Goal: Information Seeking & Learning: Learn about a topic

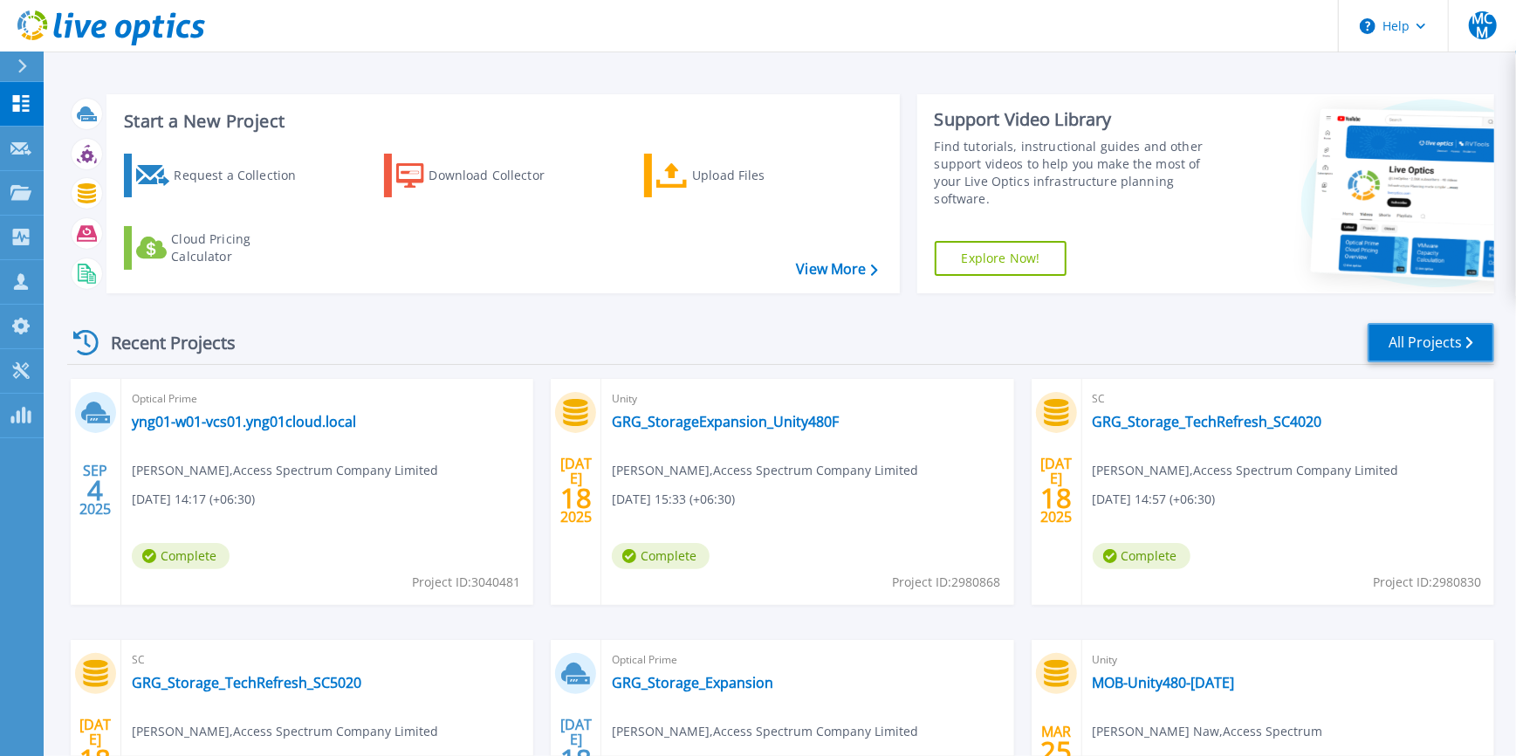
click at [1409, 349] on link "All Projects" at bounding box center [1431, 342] width 127 height 39
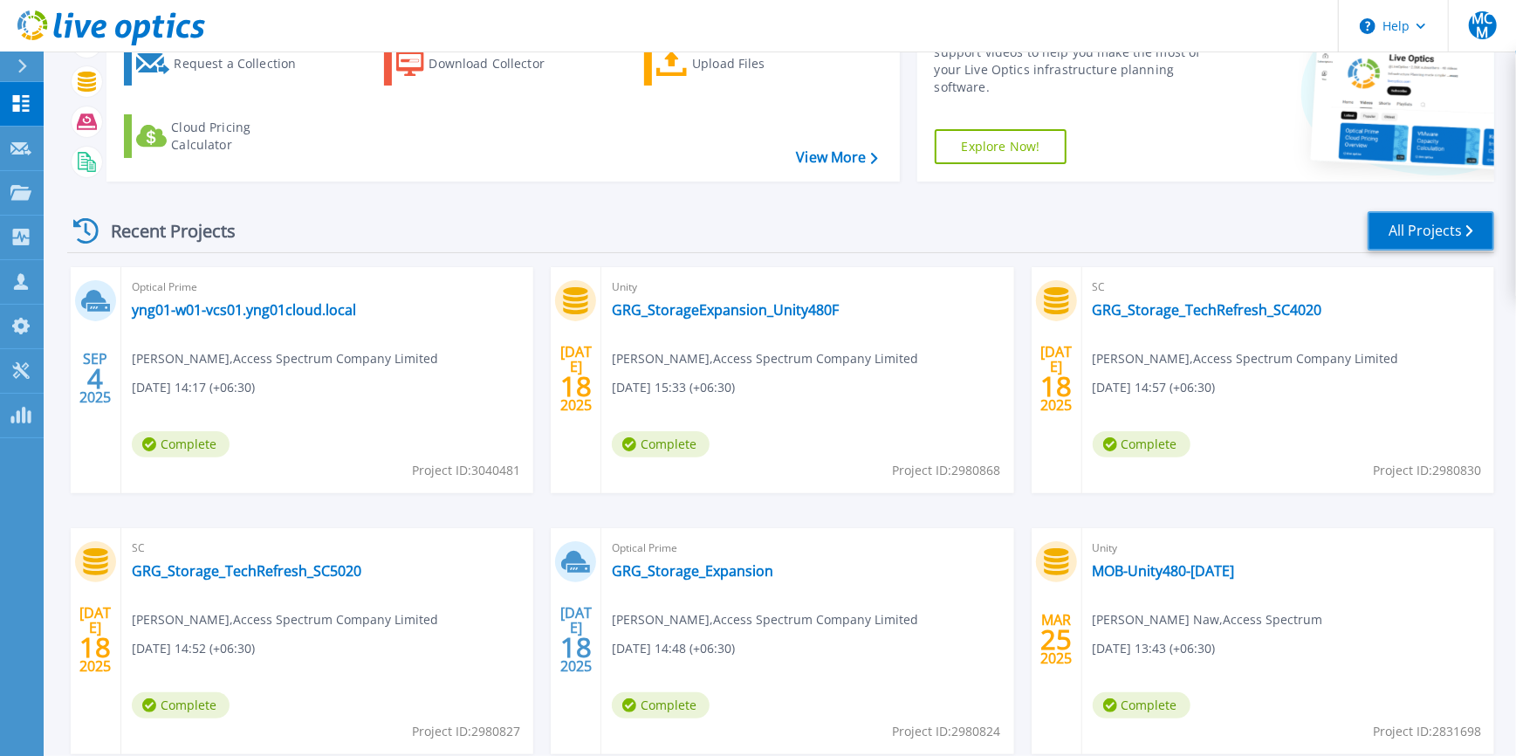
scroll to position [211, 0]
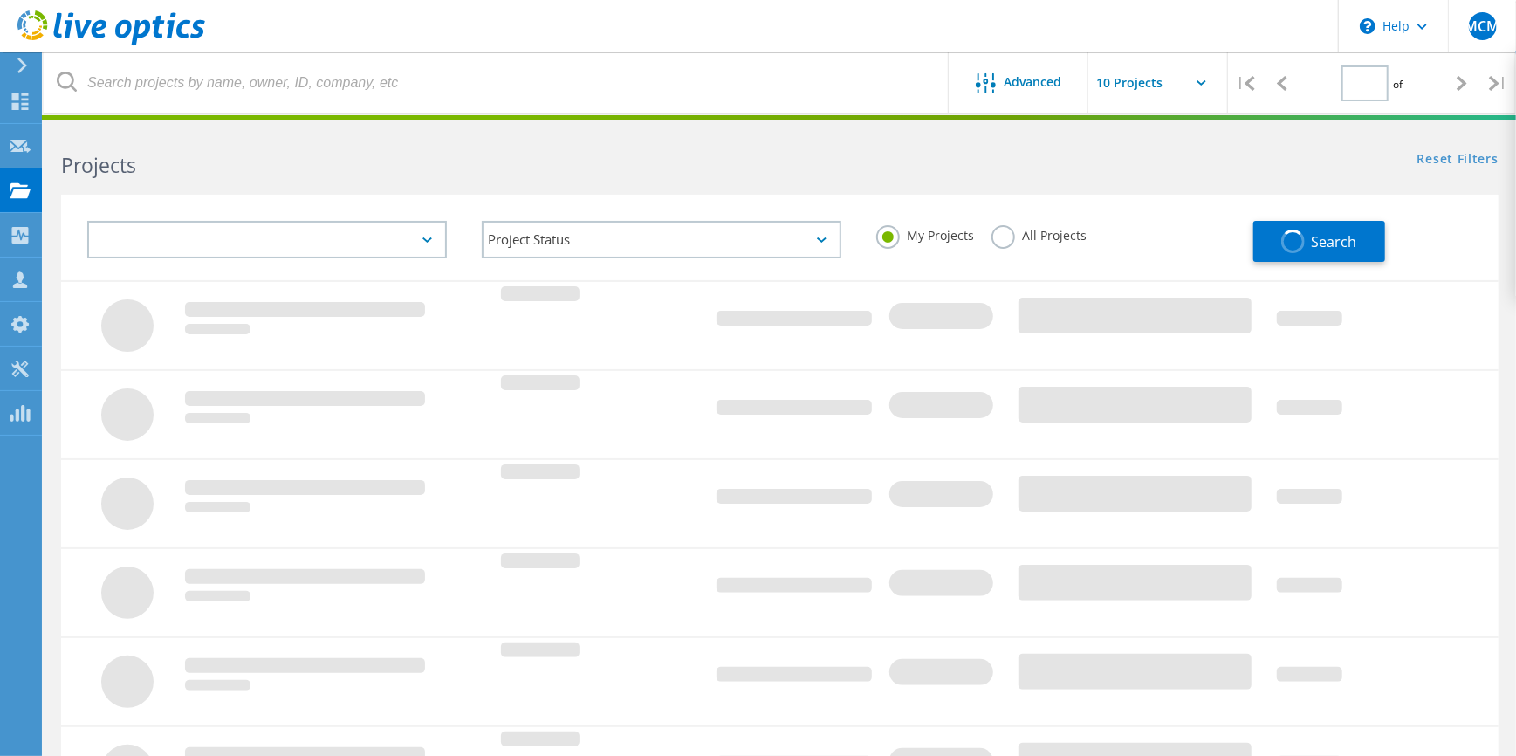
type input "1"
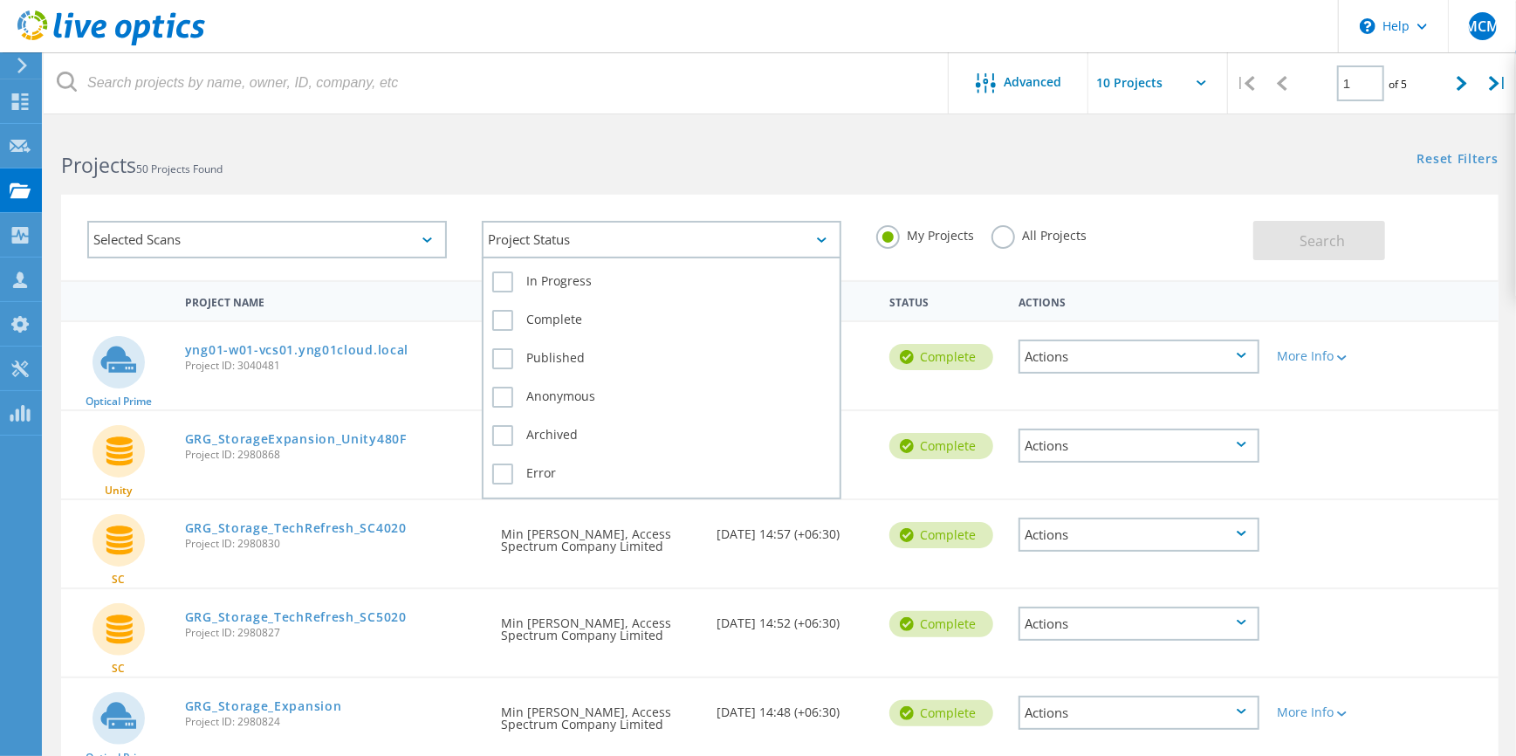
click at [657, 243] on div "Project Status" at bounding box center [662, 240] width 360 height 38
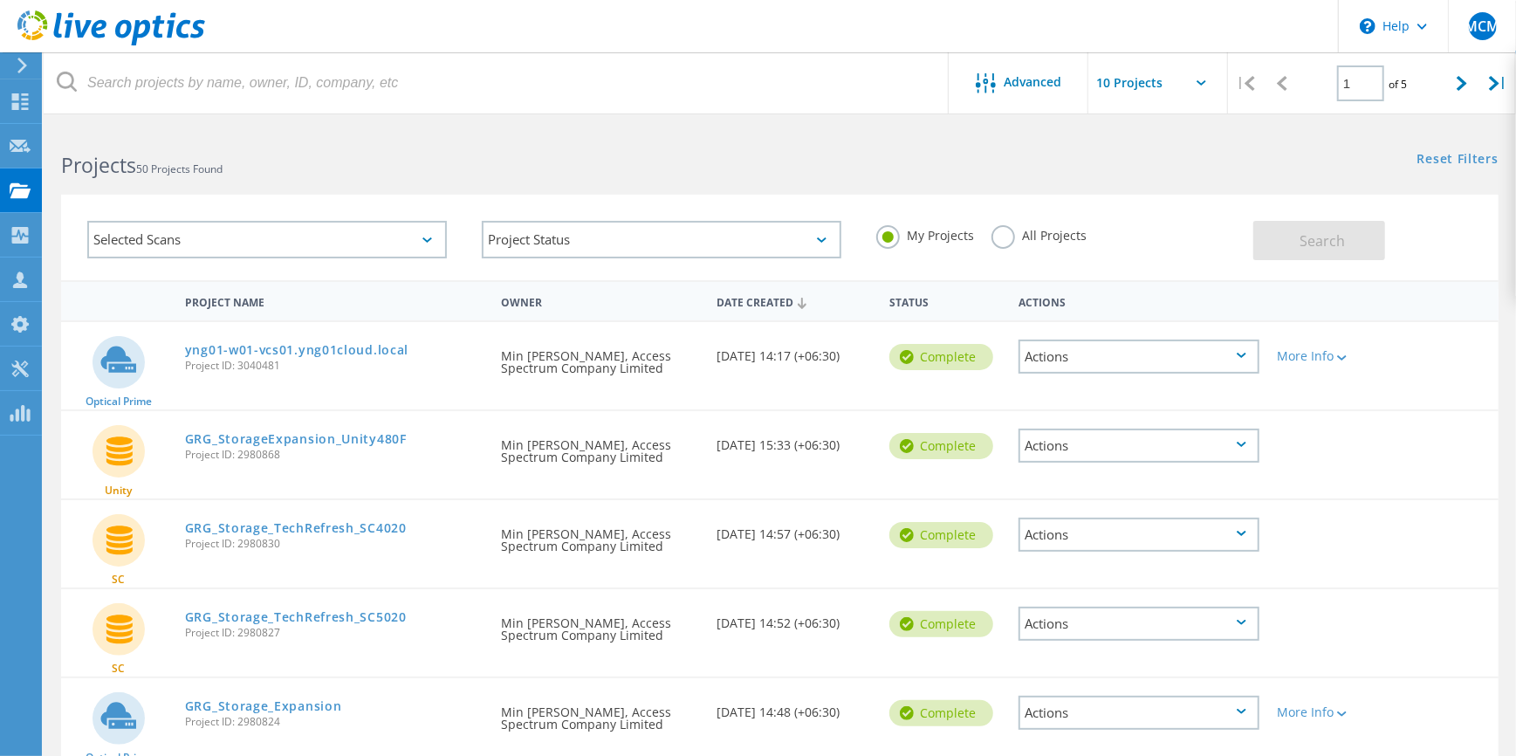
click at [1016, 237] on label "All Projects" at bounding box center [1039, 233] width 95 height 17
click at [0, 0] on input "All Projects" at bounding box center [0, 0] width 0 height 0
click at [347, 228] on div "Selected Scans" at bounding box center [267, 240] width 360 height 38
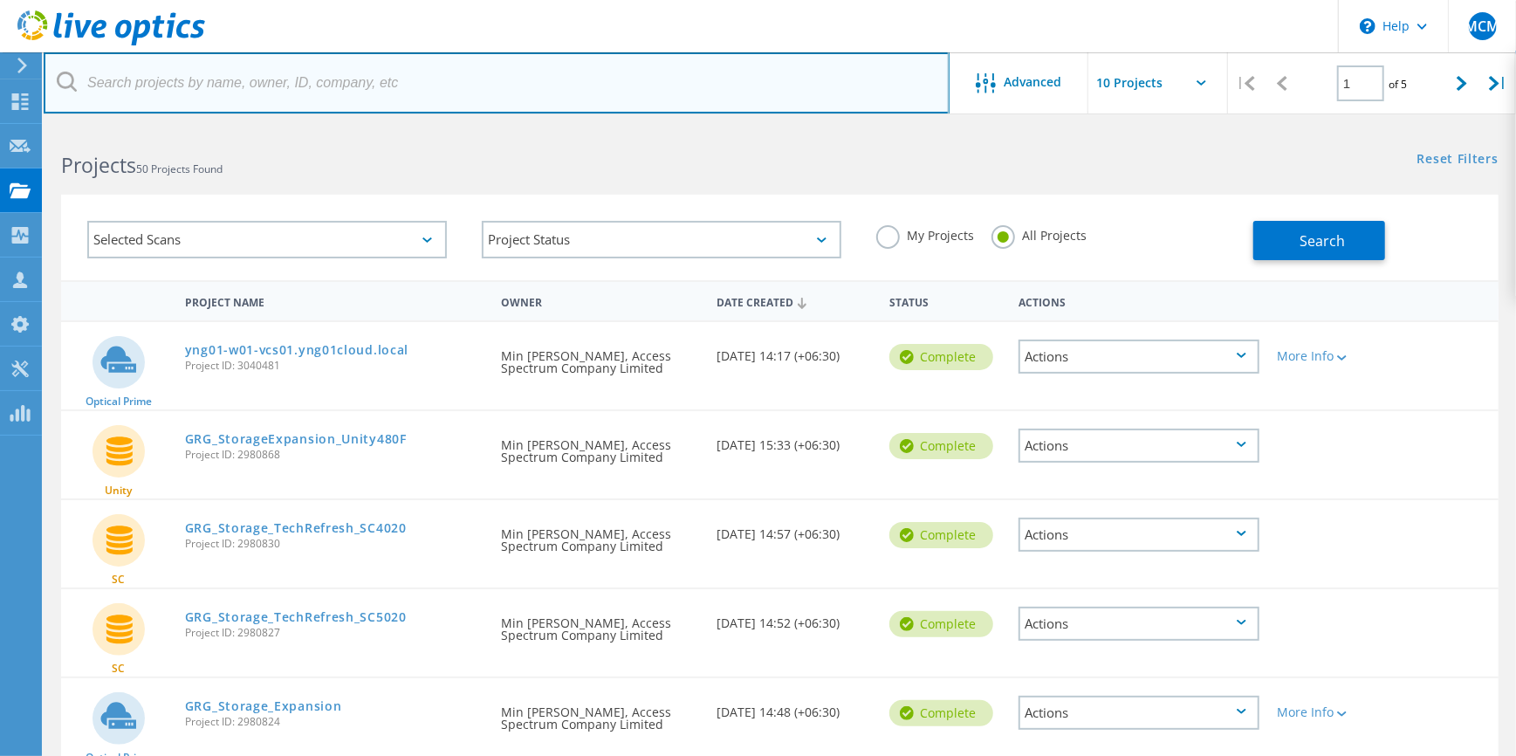
click at [322, 80] on input "text" at bounding box center [497, 82] width 906 height 61
type input "scsk"
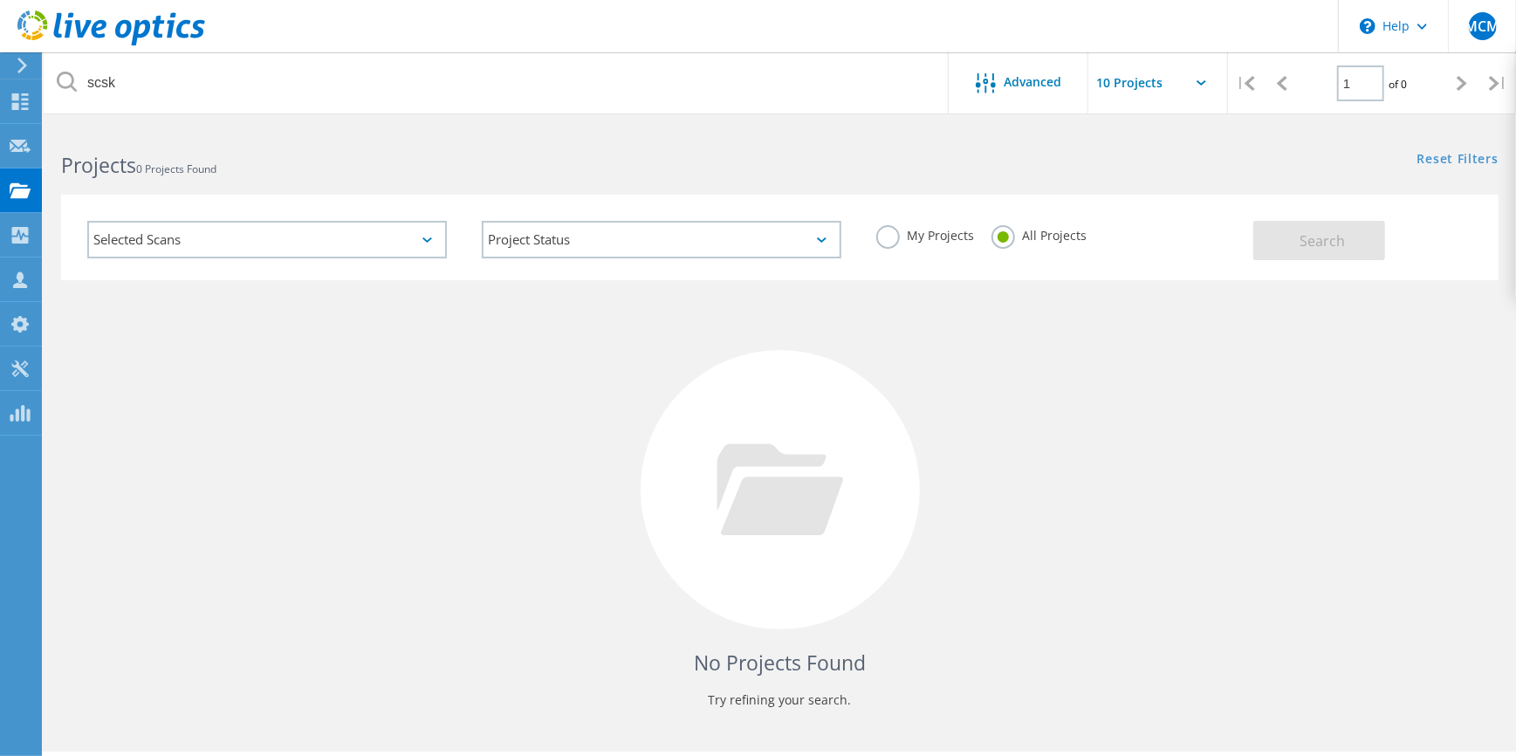
click at [17, 70] on icon at bounding box center [22, 66] width 13 height 16
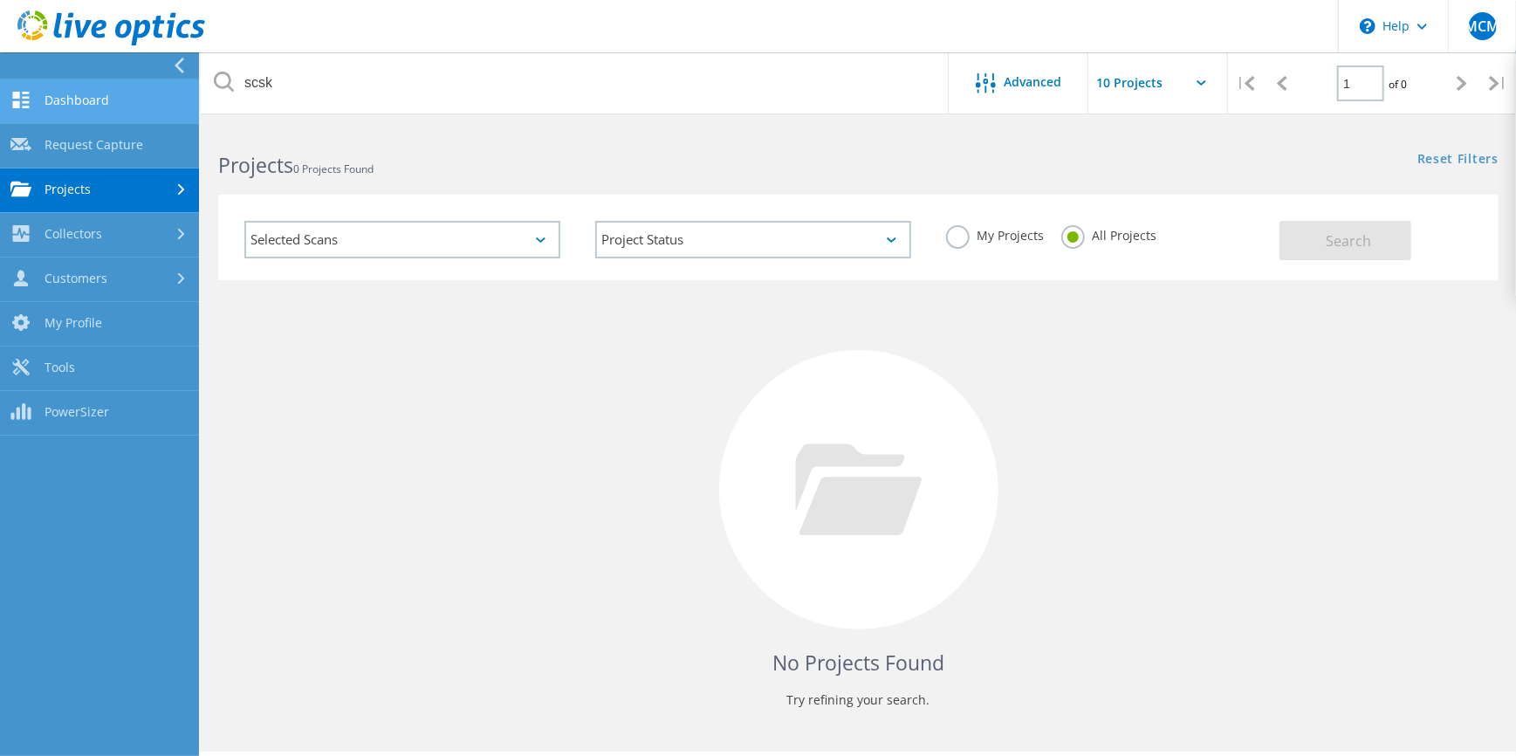
click at [82, 105] on link "Dashboard" at bounding box center [99, 101] width 199 height 45
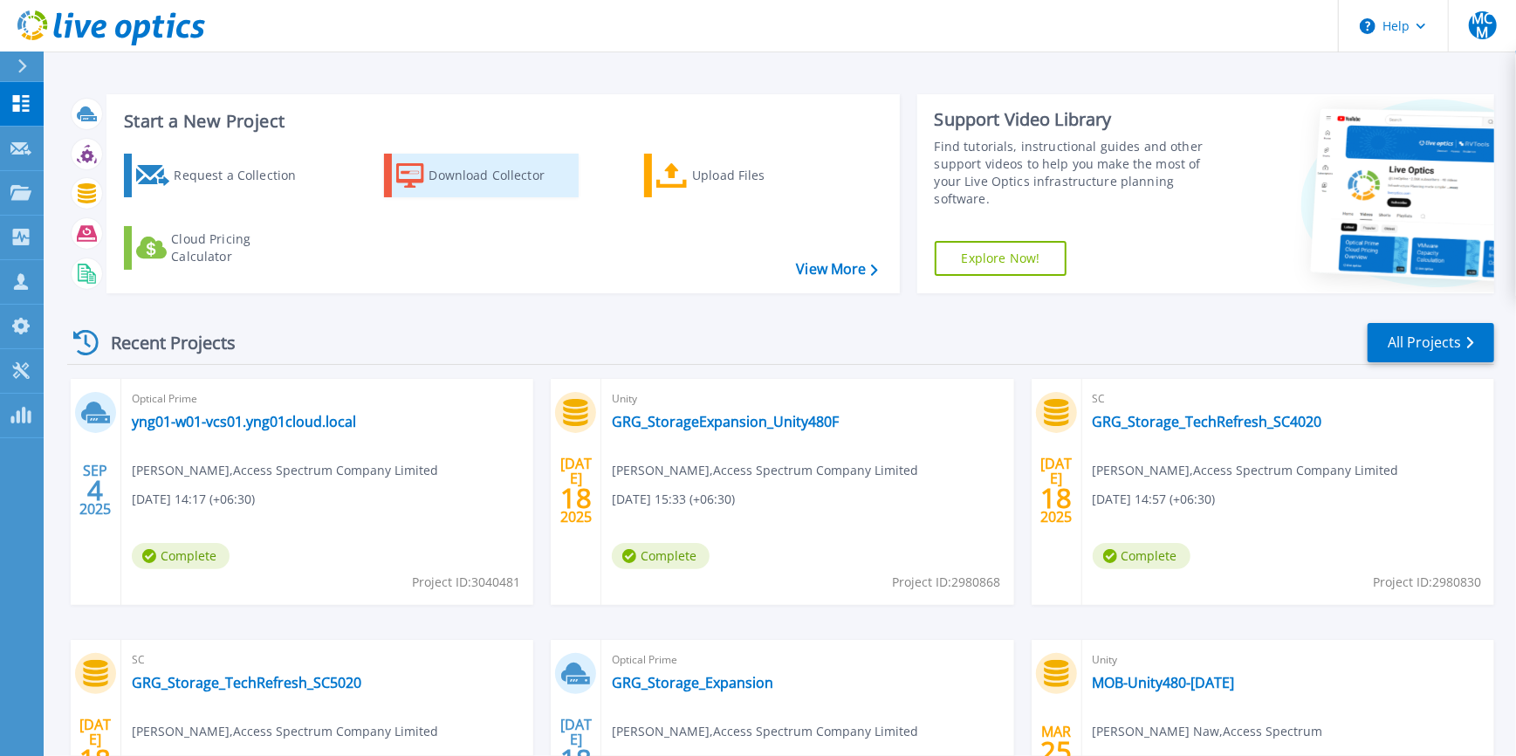
click at [519, 176] on div "Download Collector" at bounding box center [499, 175] width 140 height 35
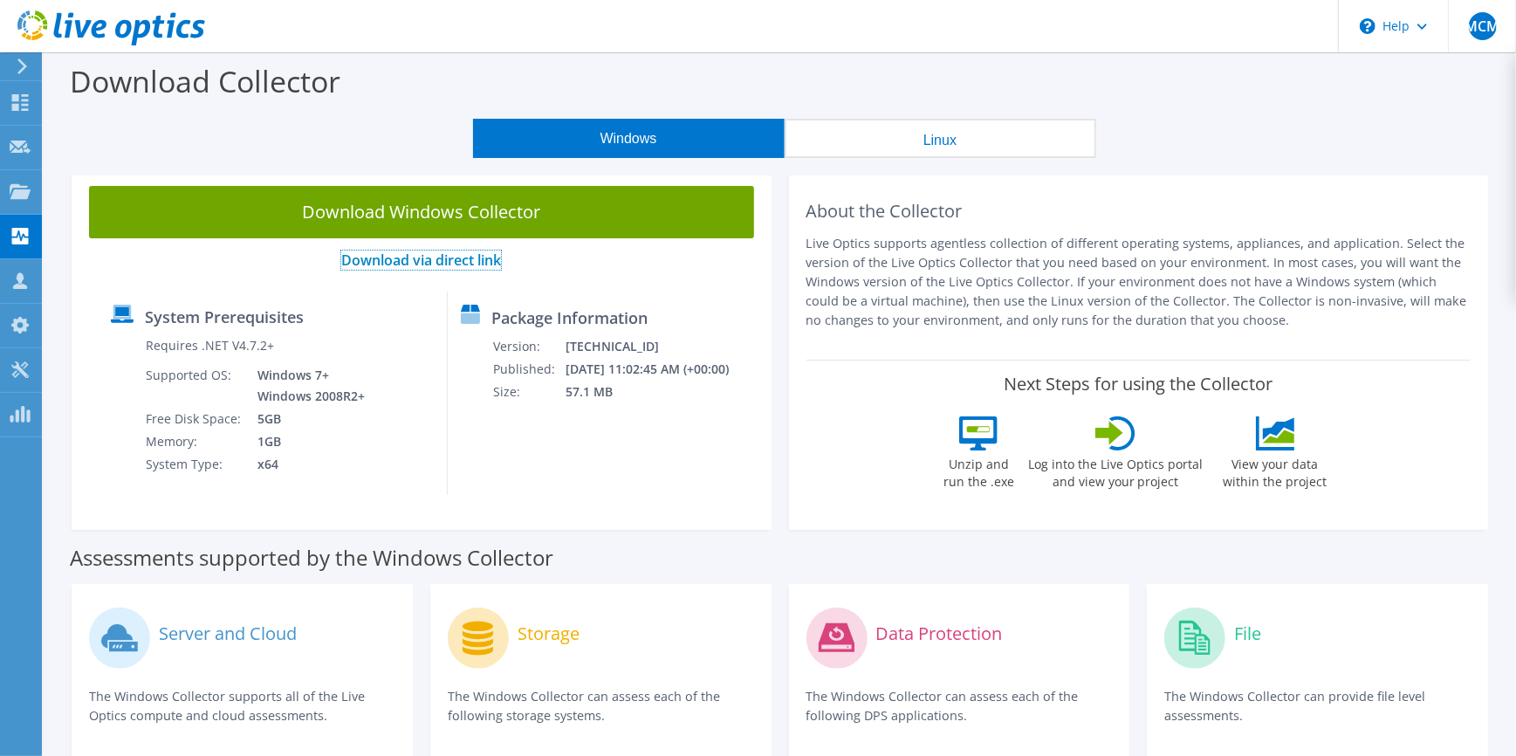
click at [459, 255] on link "Download via direct link" at bounding box center [421, 260] width 160 height 19
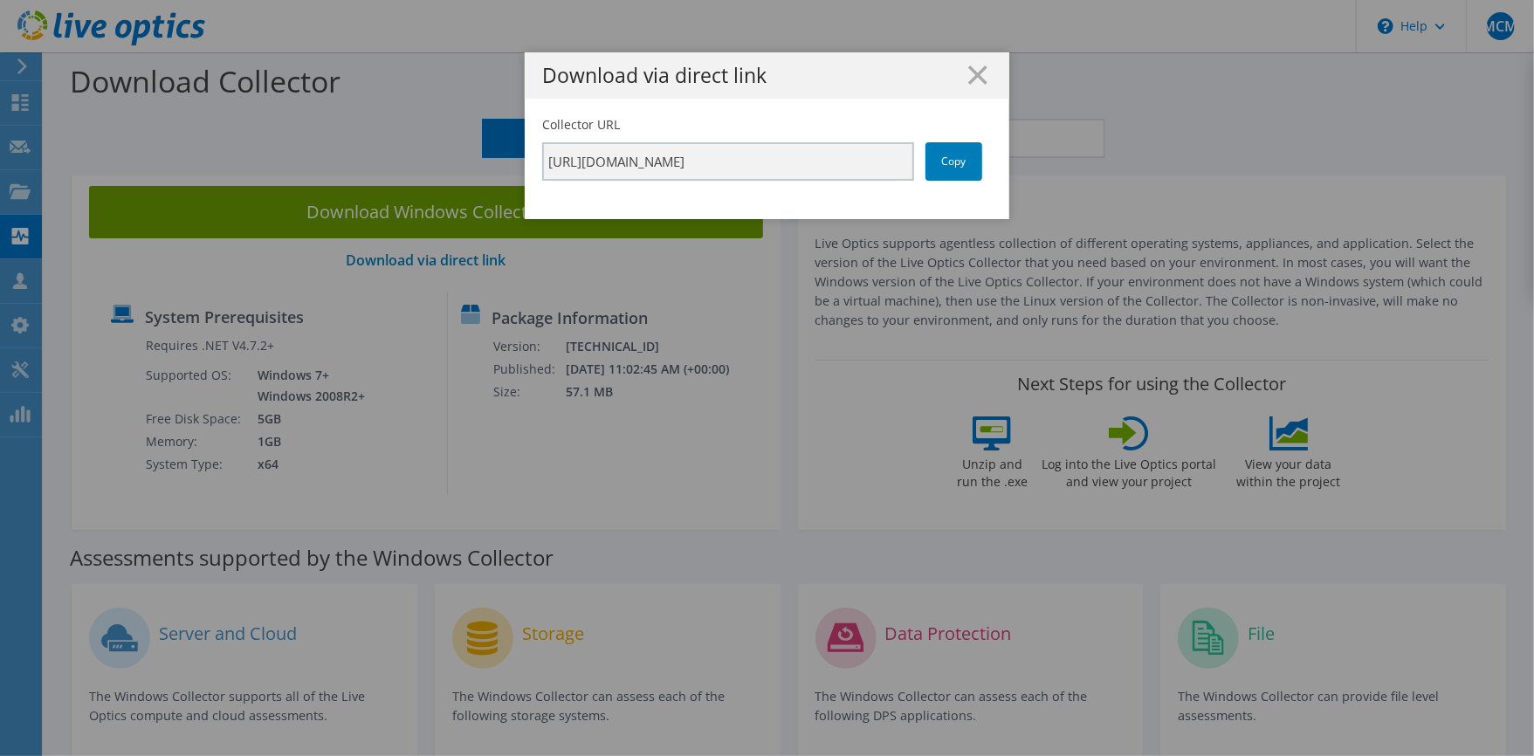
drag, startPoint x: 944, startPoint y: 172, endPoint x: 944, endPoint y: 182, distance: 9.6
click at [944, 175] on link "Copy" at bounding box center [953, 161] width 57 height 38
click at [973, 72] on line at bounding box center [977, 74] width 17 height 17
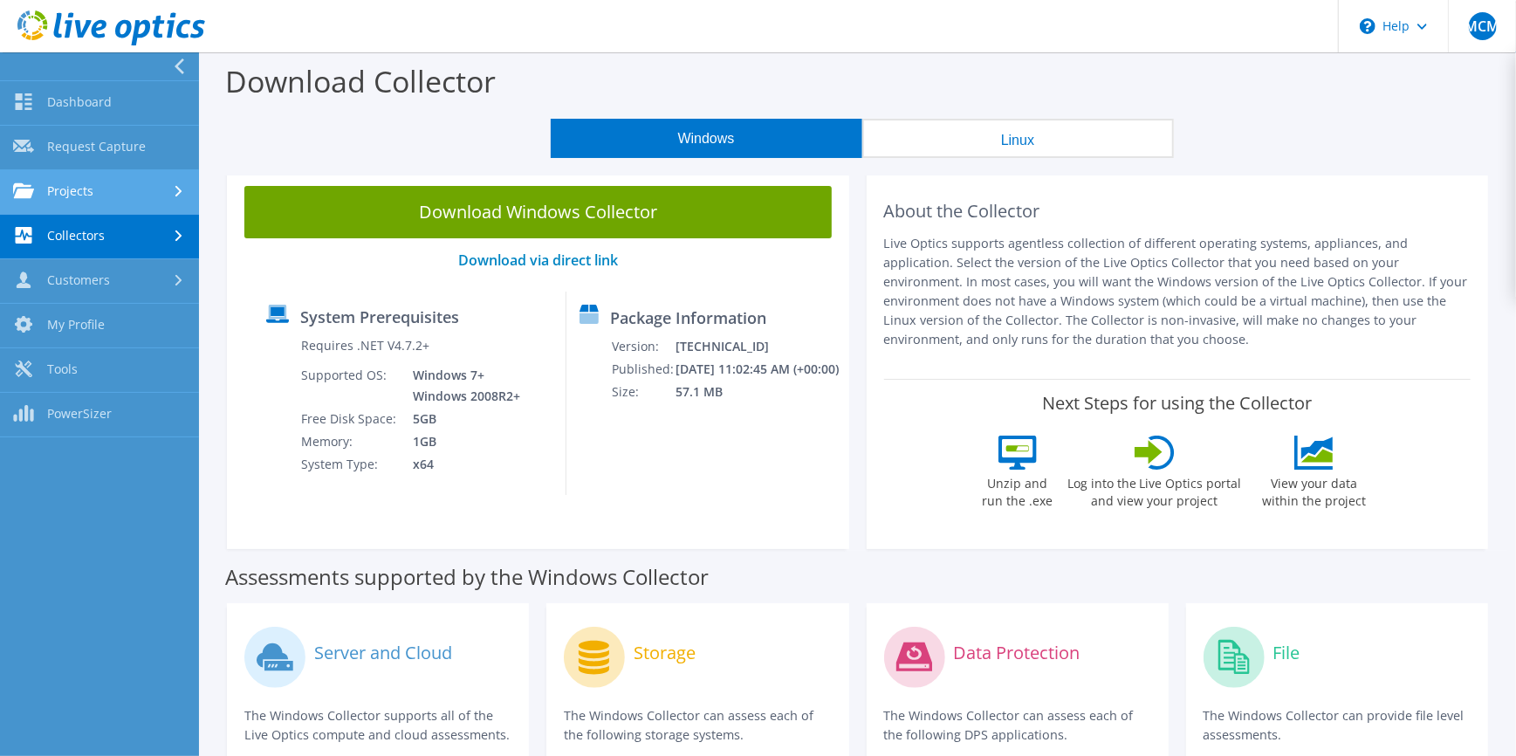
click at [88, 179] on link "Projects" at bounding box center [99, 192] width 199 height 45
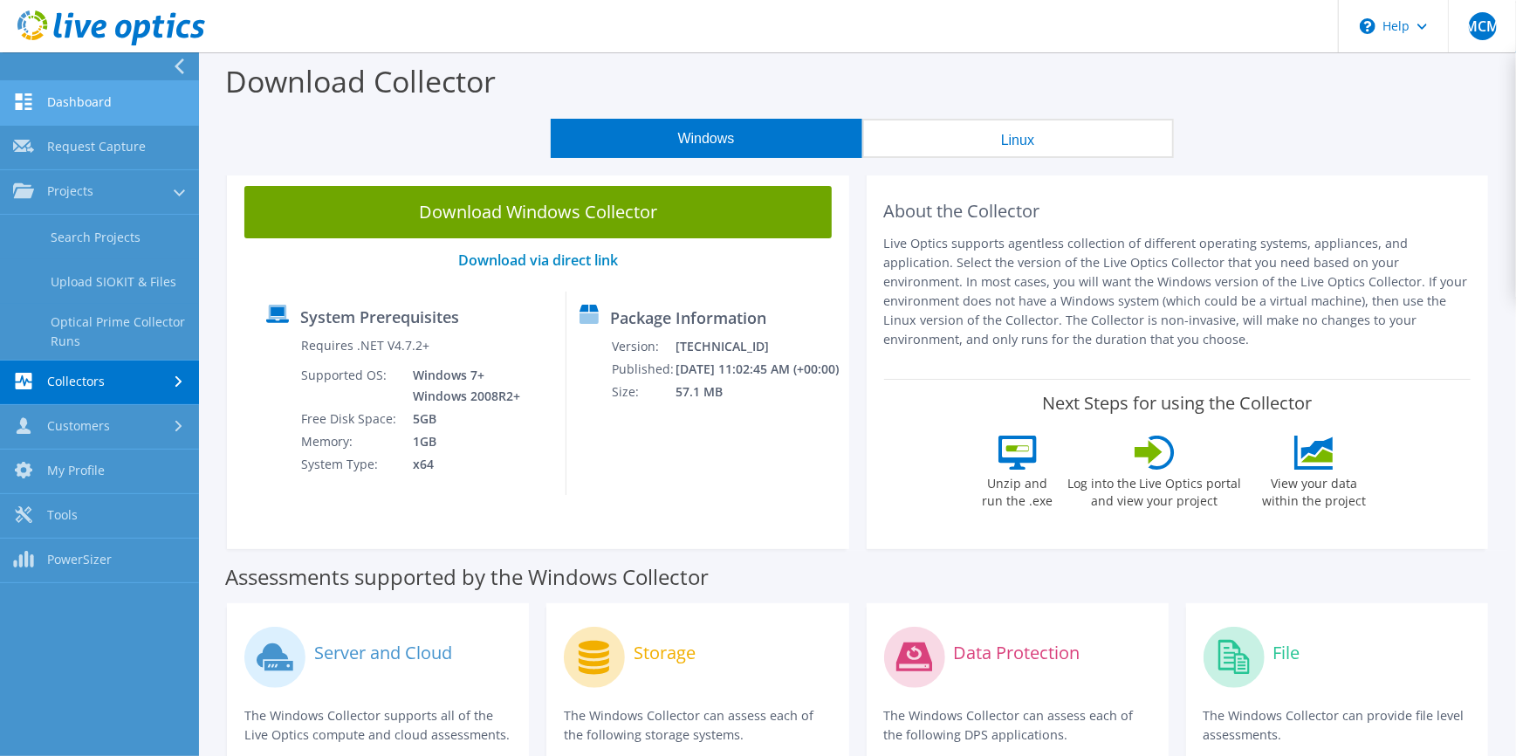
click at [96, 93] on link "Dashboard" at bounding box center [99, 103] width 199 height 45
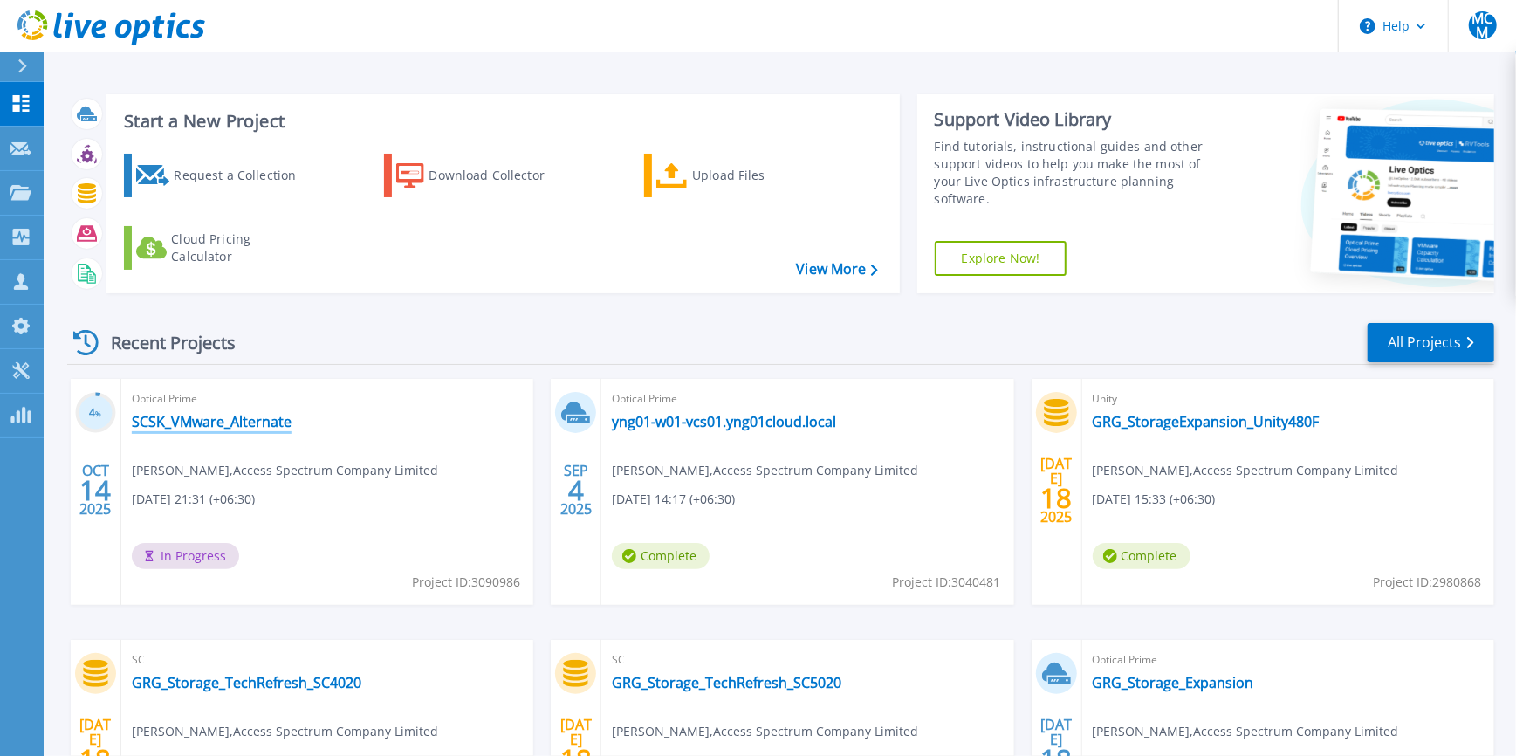
click at [217, 423] on link "SCSK_VMware_Alternate" at bounding box center [212, 421] width 160 height 17
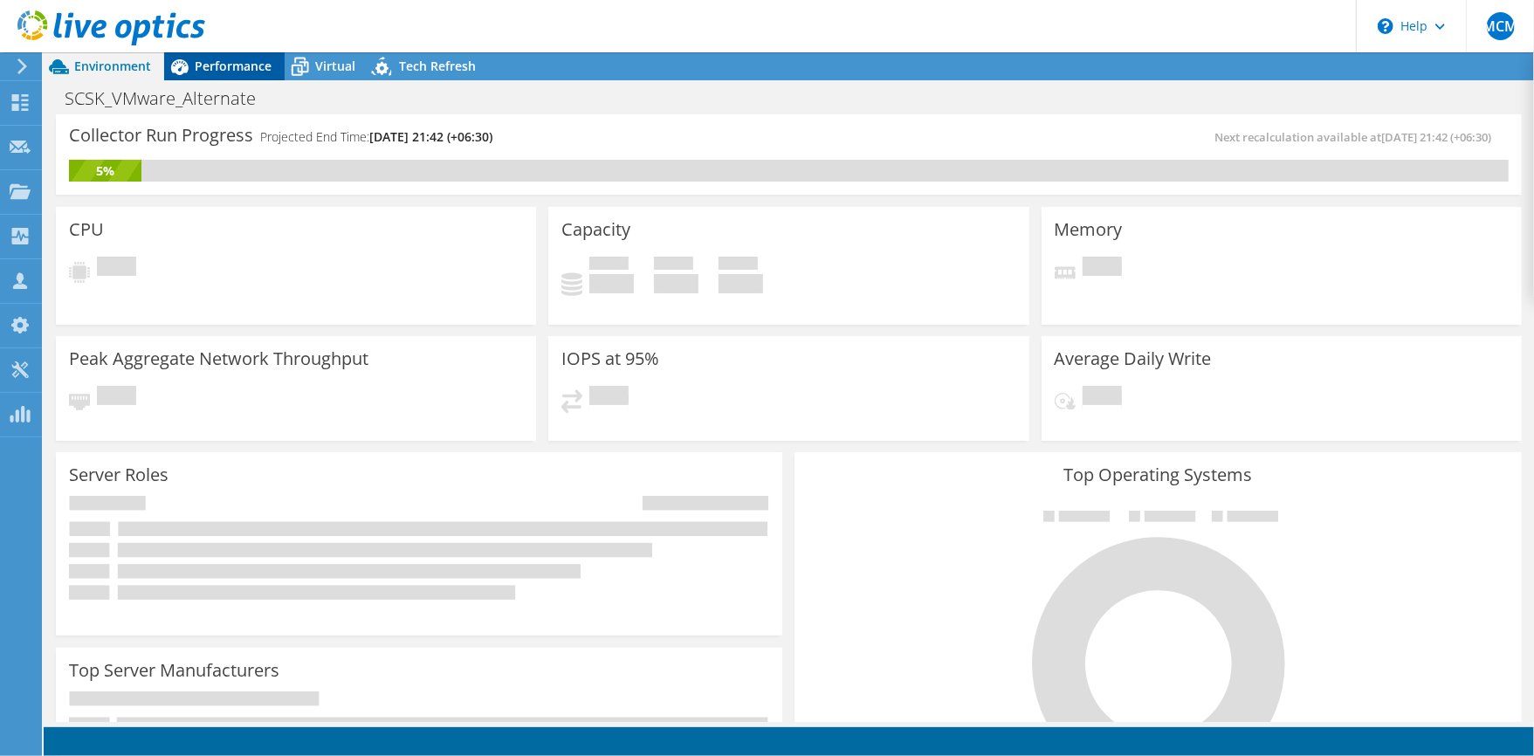
click at [224, 68] on span "Performance" at bounding box center [233, 66] width 77 height 17
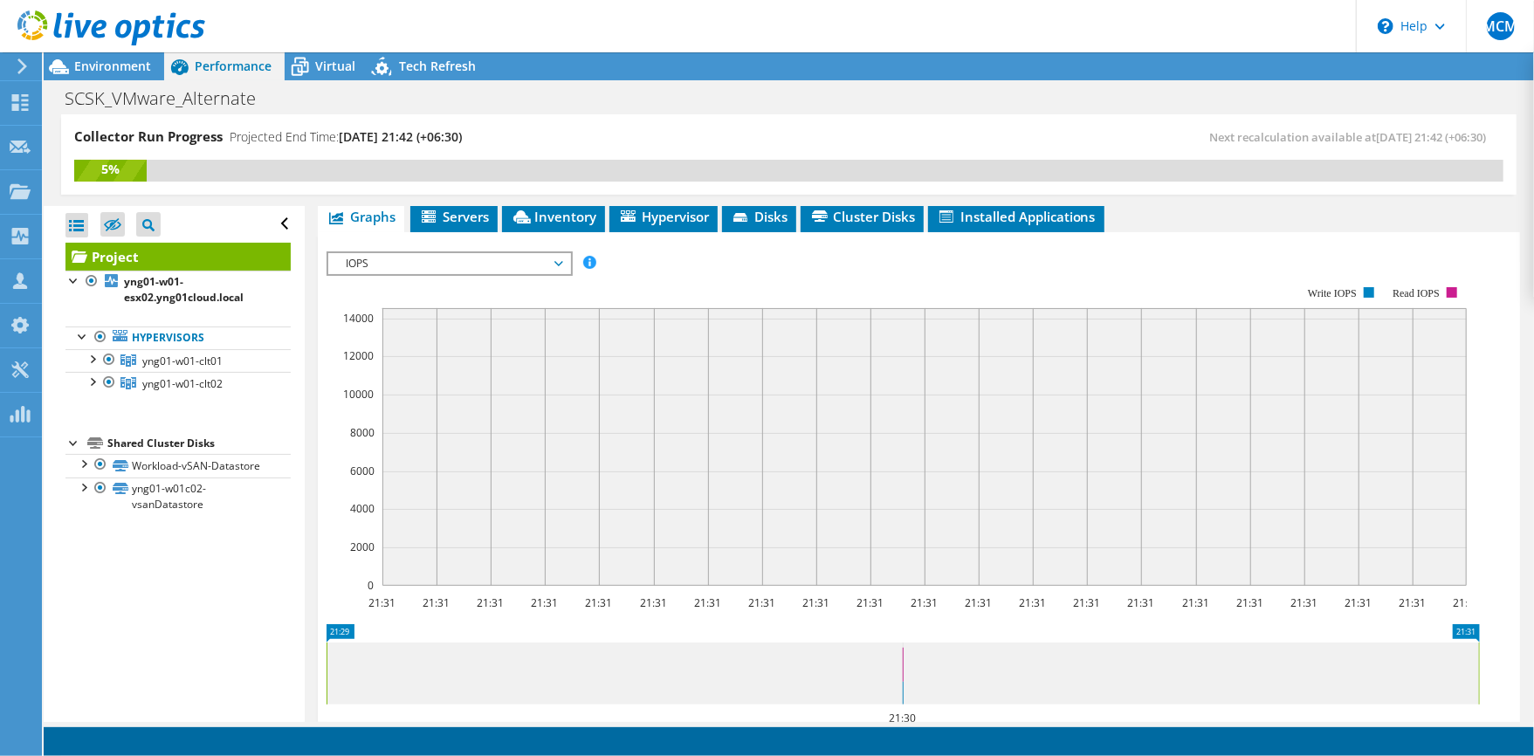
scroll to position [116, 0]
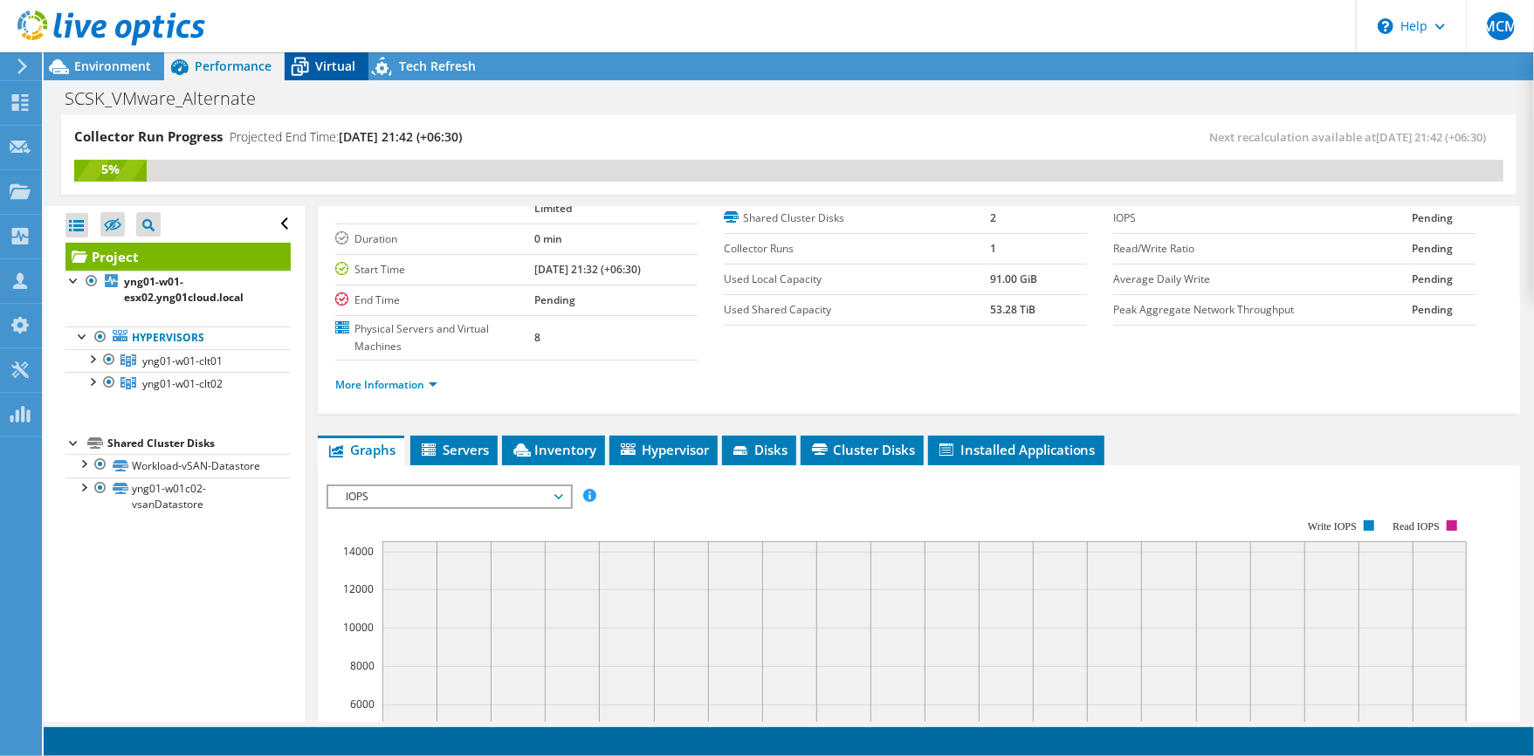
click at [323, 58] on span "Virtual" at bounding box center [335, 66] width 40 height 17
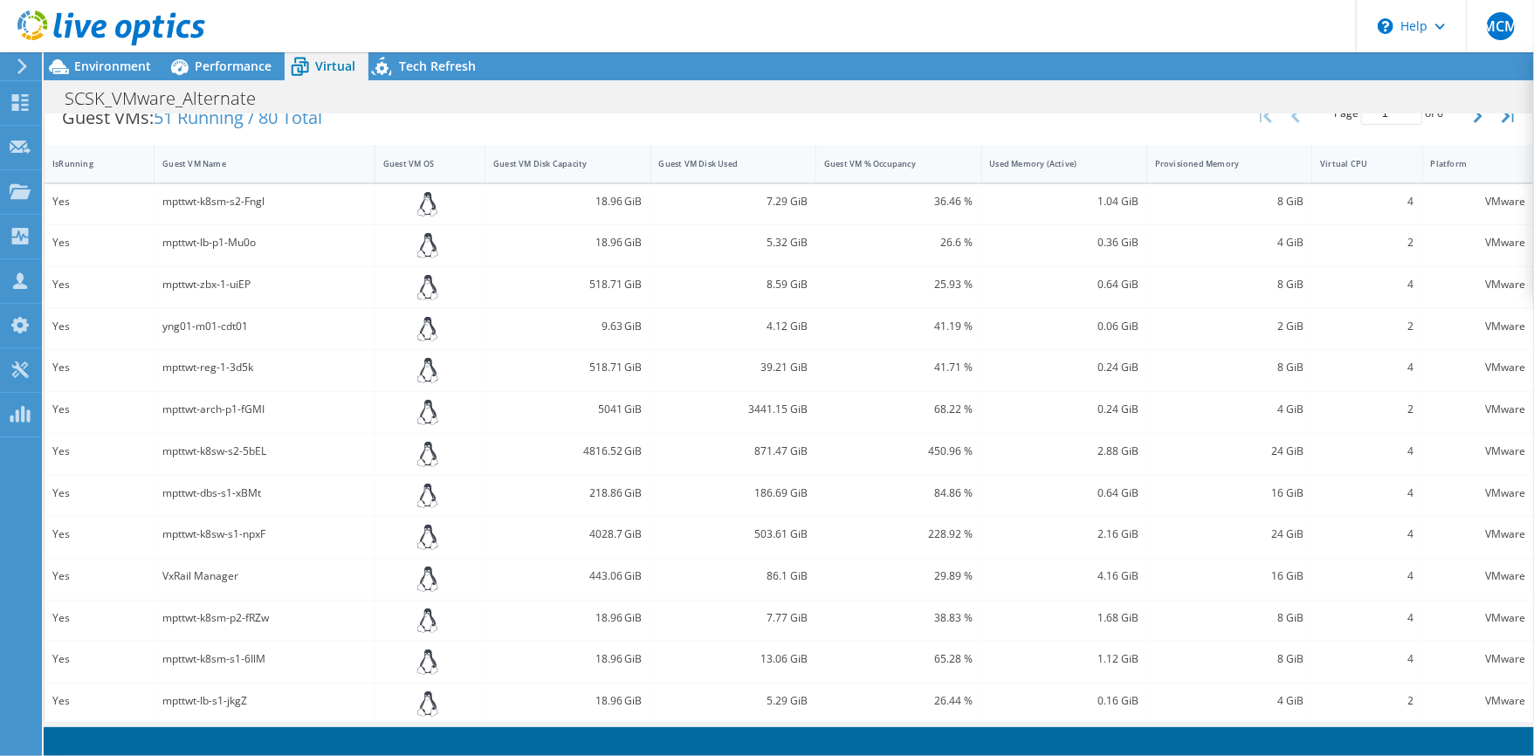
scroll to position [562, 0]
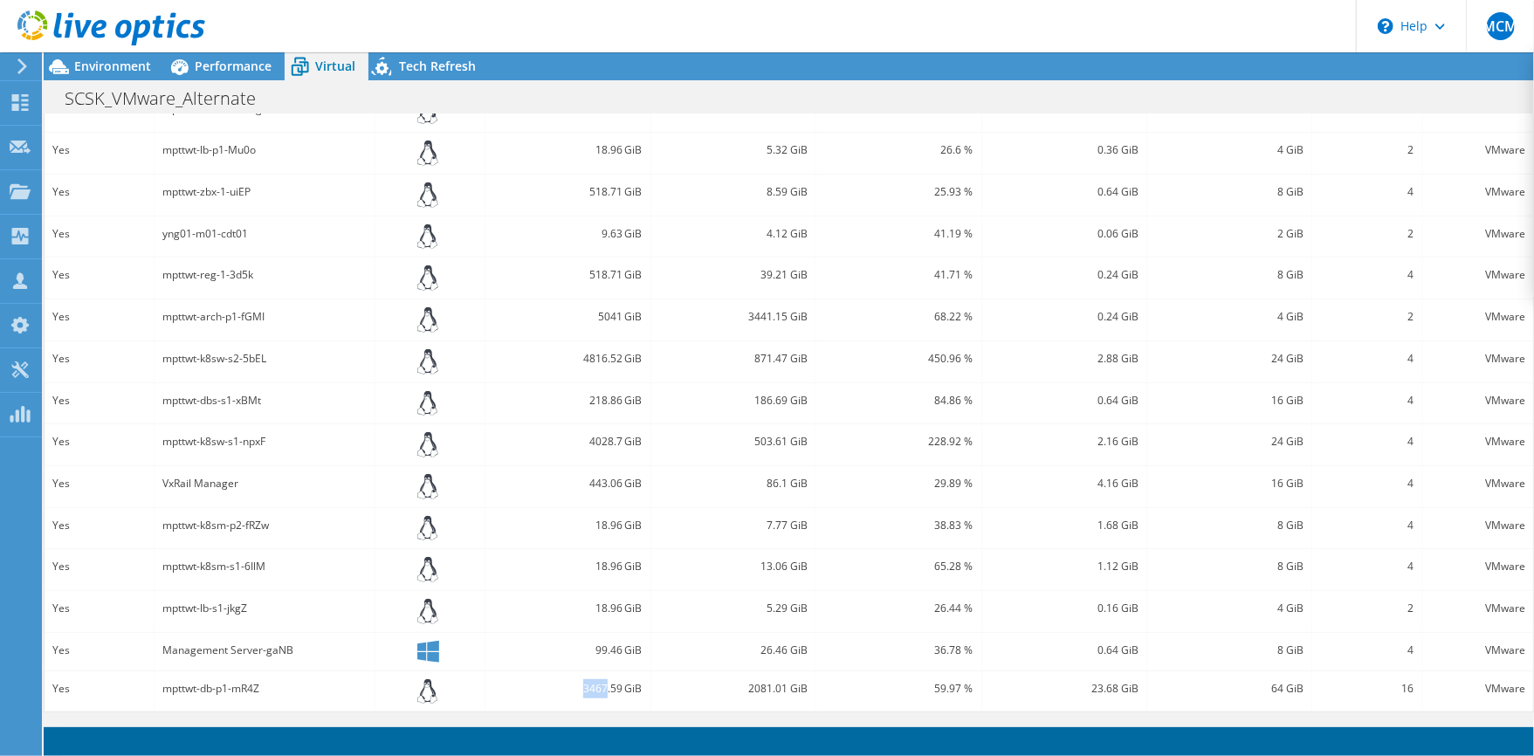
drag, startPoint x: 574, startPoint y: 689, endPoint x: 599, endPoint y: 691, distance: 25.5
click at [599, 691] on div "3467.59 GiB" at bounding box center [567, 688] width 148 height 19
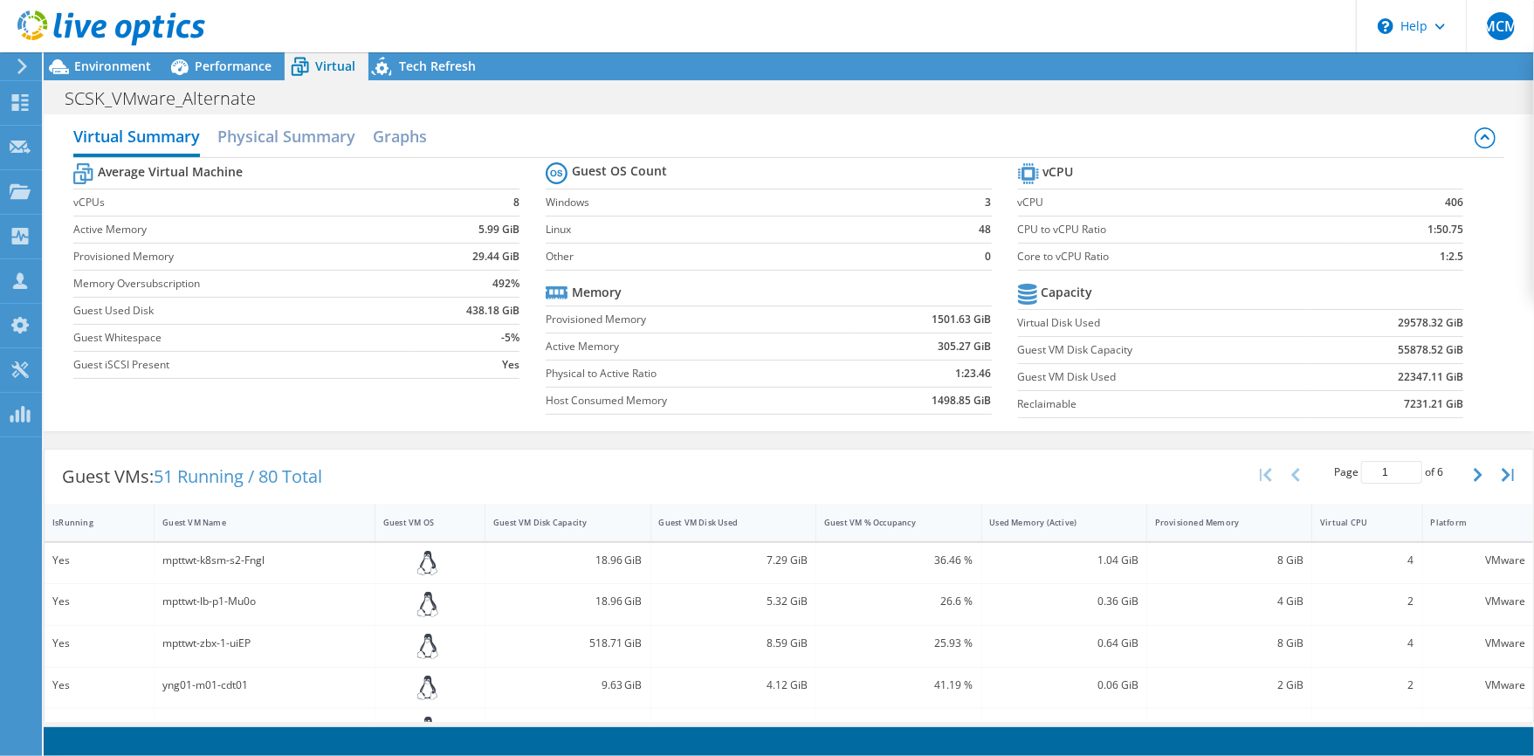
scroll to position [98, 0]
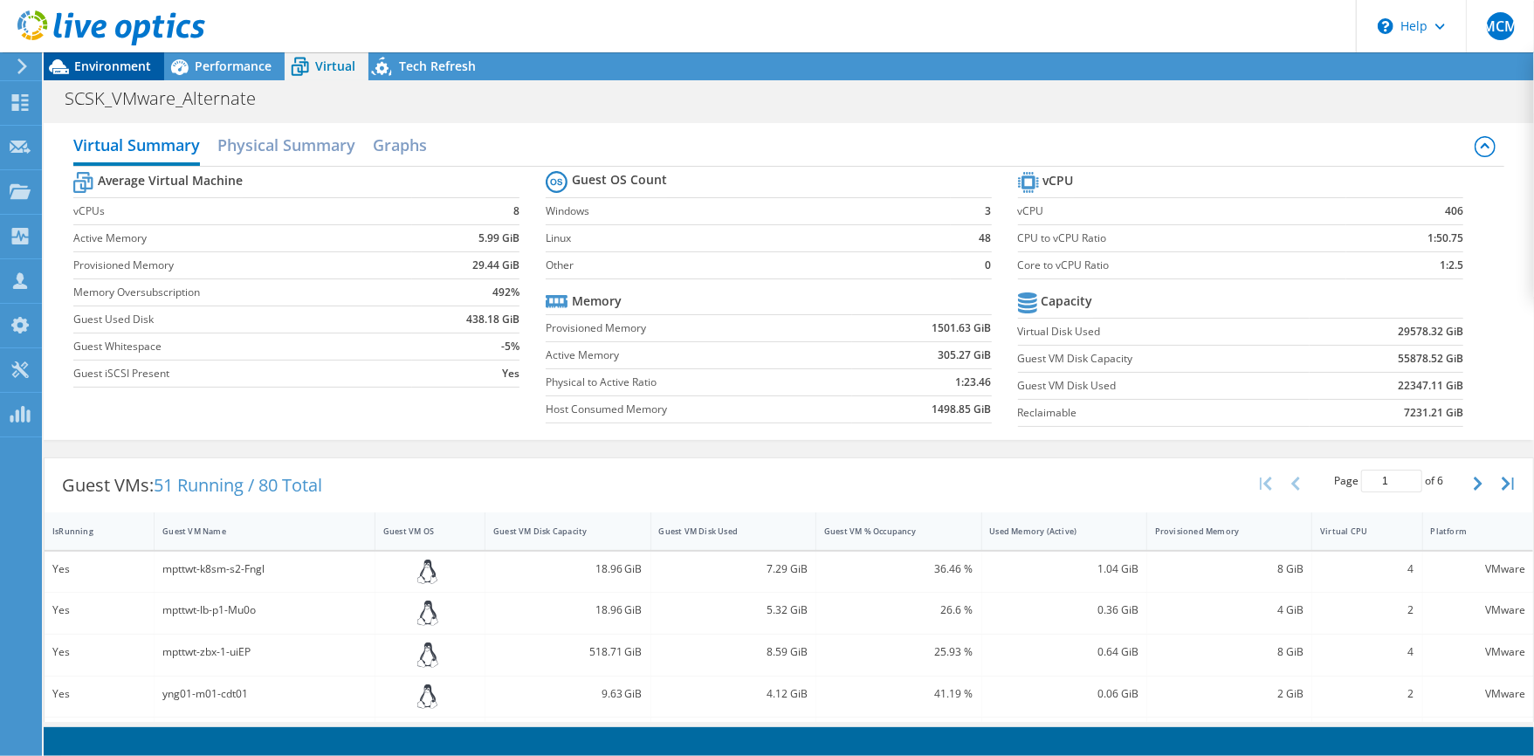
click at [84, 73] on span "Environment" at bounding box center [112, 66] width 77 height 17
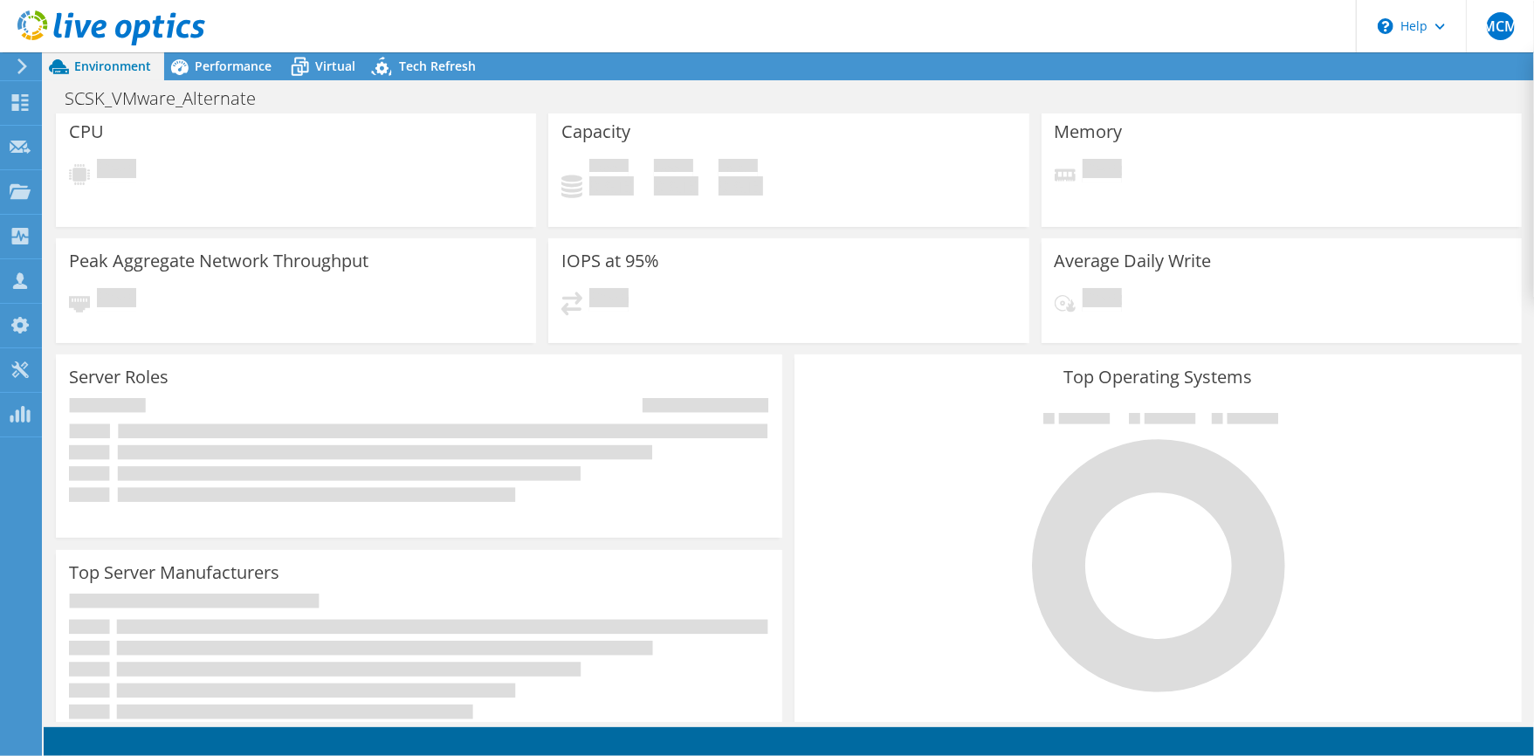
click at [22, 53] on div at bounding box center [102, 29] width 205 height 58
click at [200, 60] on span "Performance" at bounding box center [233, 66] width 77 height 17
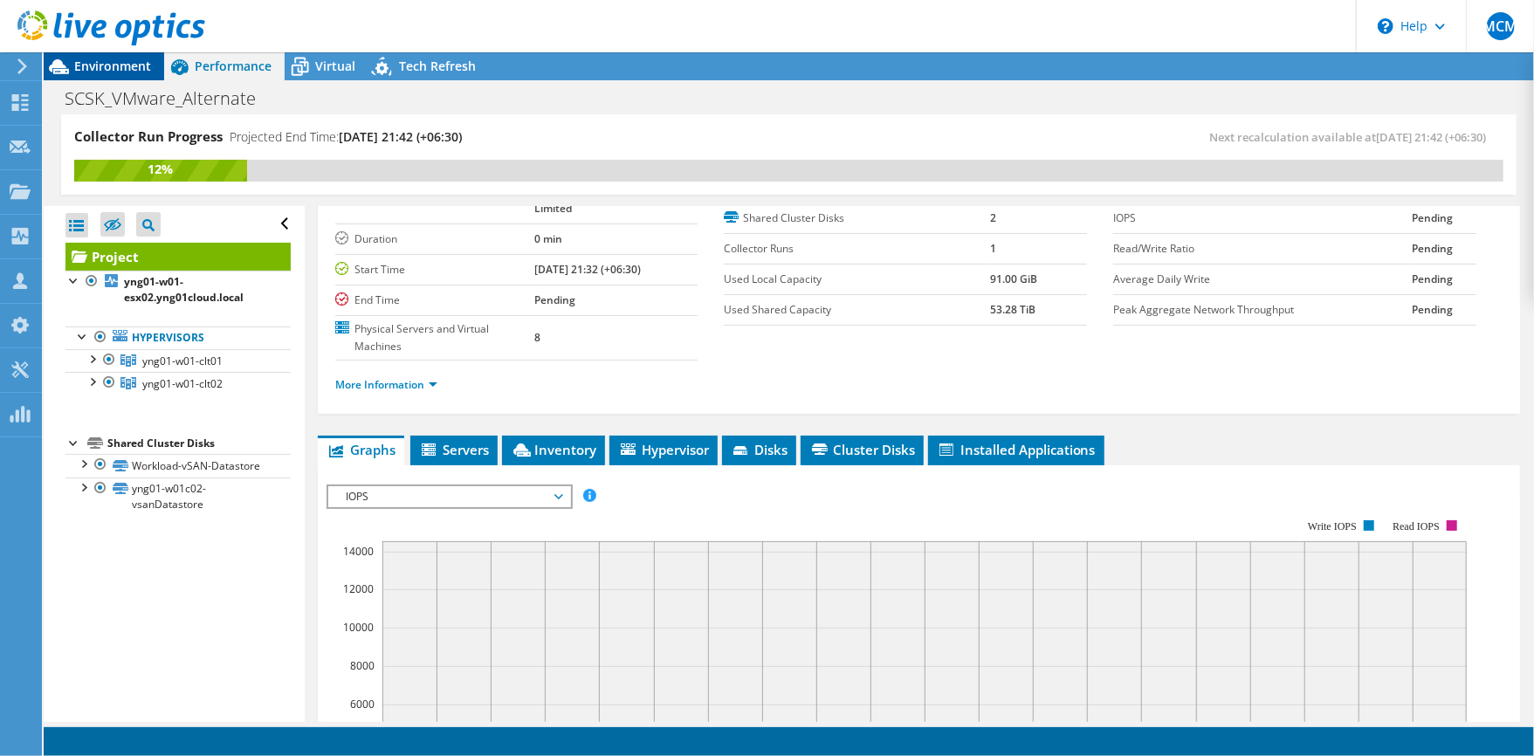
click at [116, 60] on span "Environment" at bounding box center [112, 66] width 77 height 17
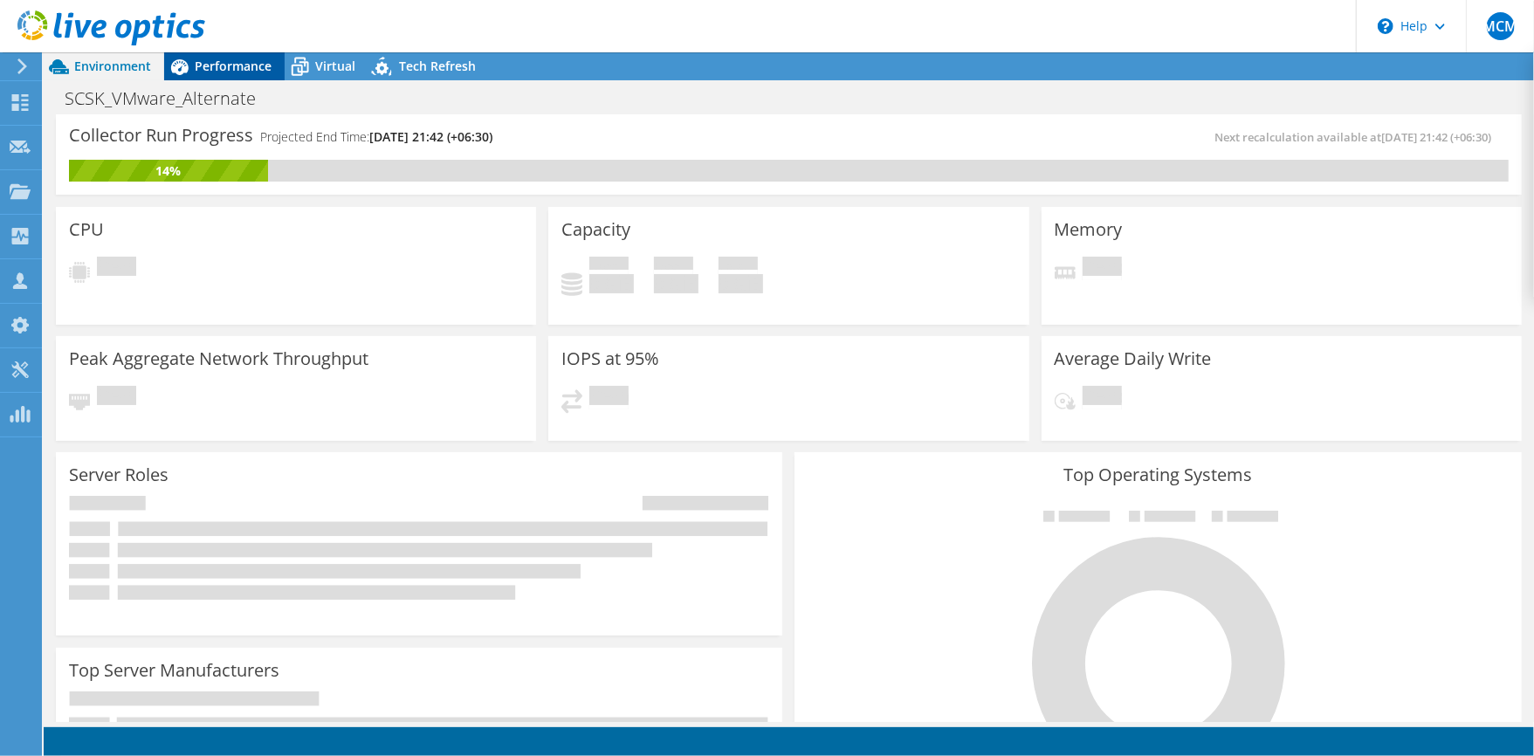
click at [229, 67] on span "Performance" at bounding box center [233, 66] width 77 height 17
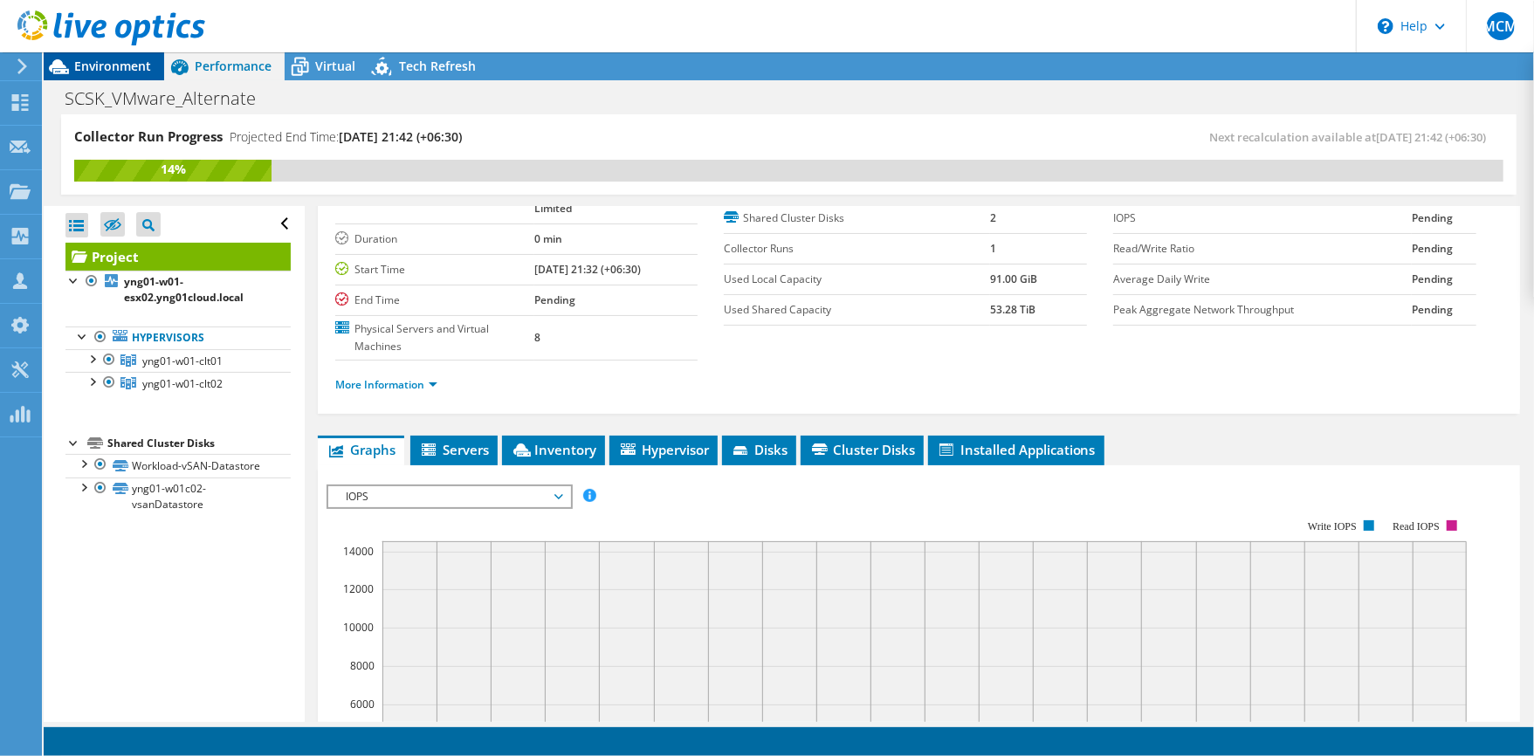
click at [119, 61] on span "Environment" at bounding box center [112, 66] width 77 height 17
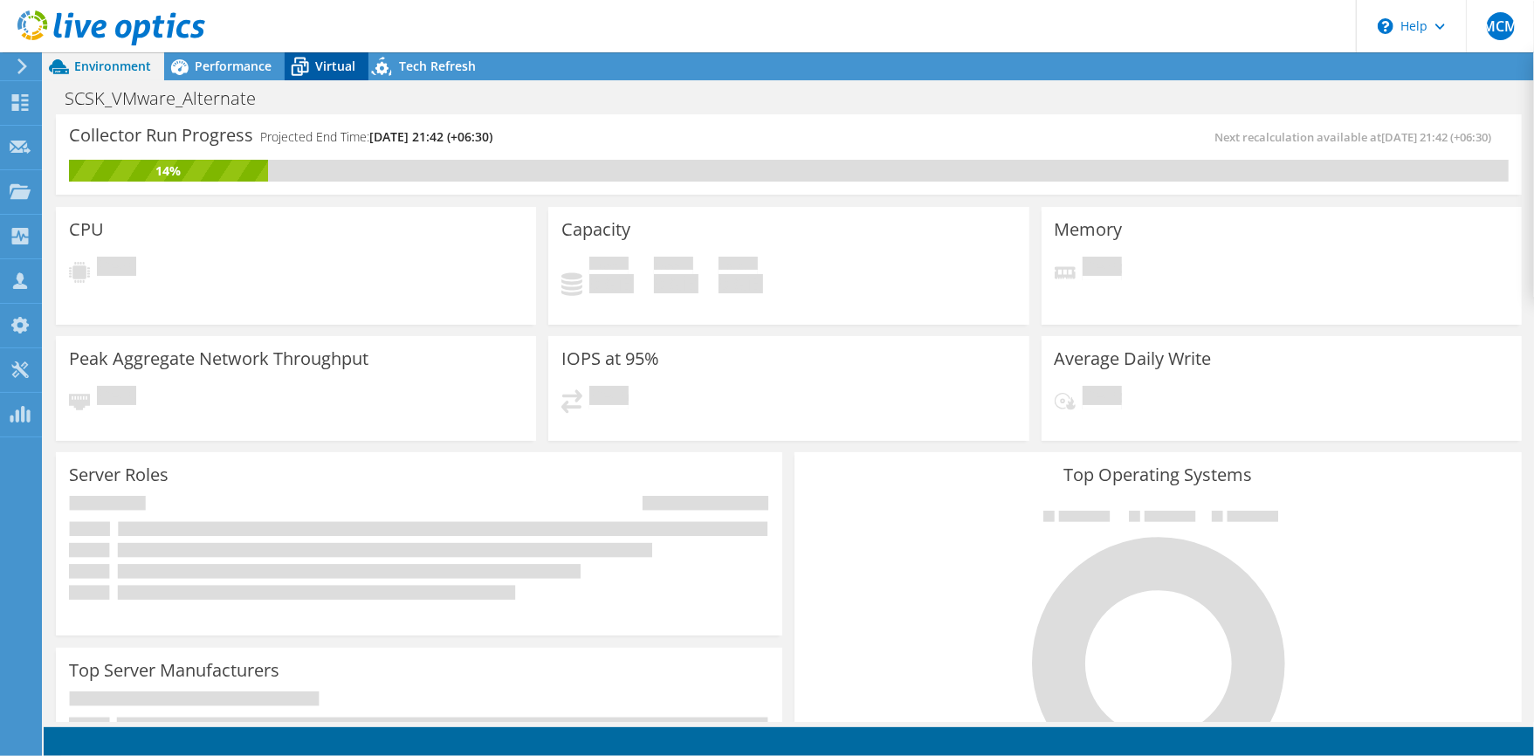
click at [311, 68] on icon at bounding box center [300, 67] width 31 height 31
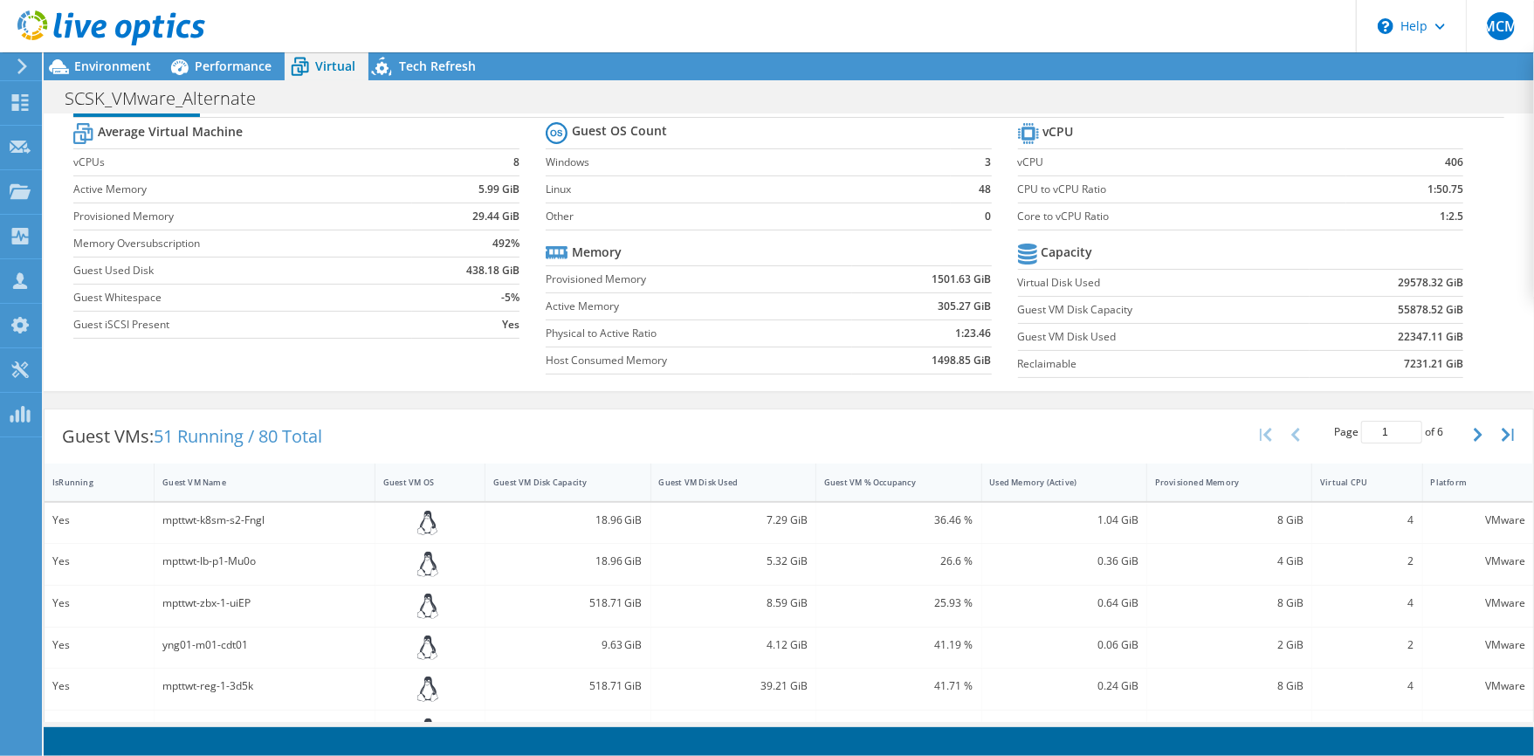
scroll to position [116, 0]
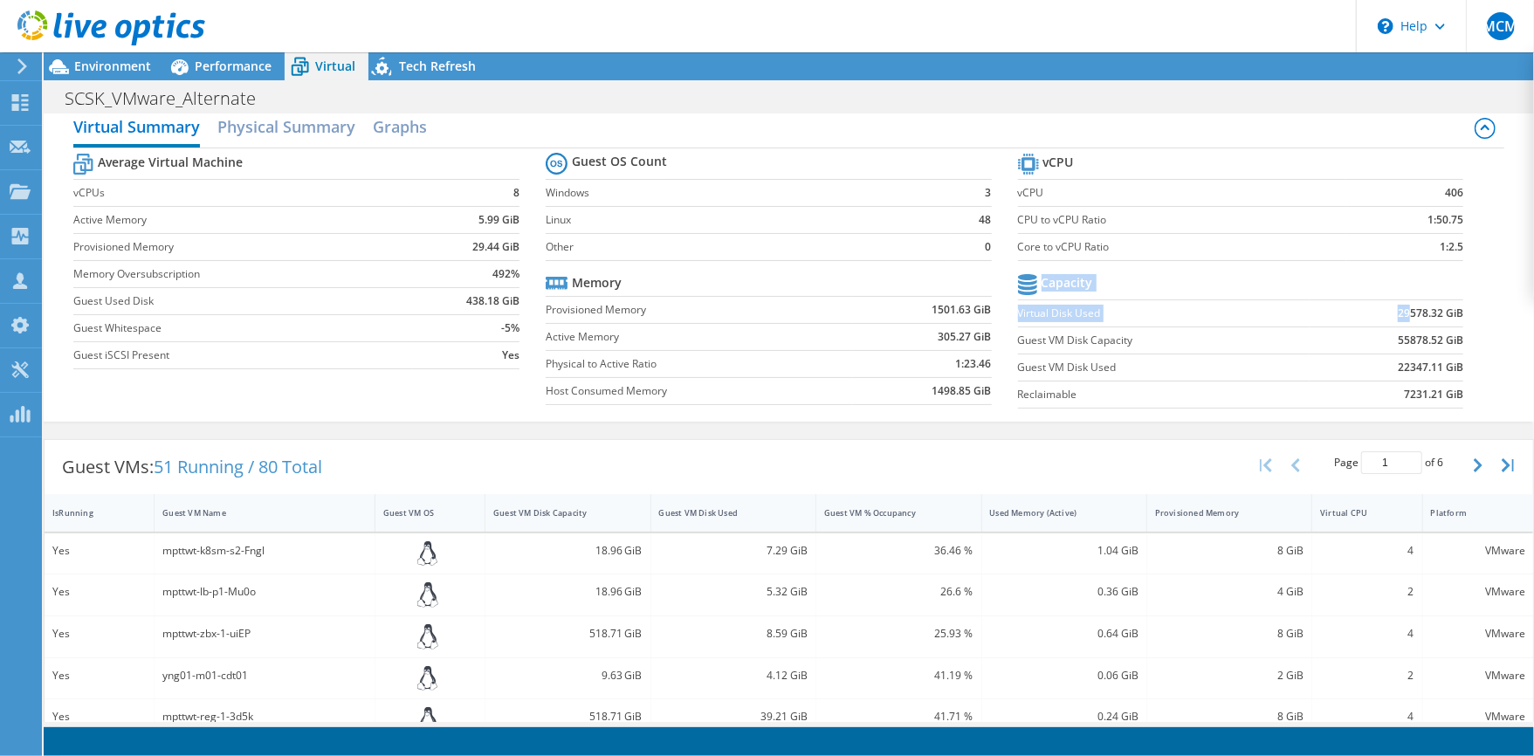
drag, startPoint x: 1393, startPoint y: 313, endPoint x: 1481, endPoint y: 300, distance: 88.2
click at [1478, 301] on div "Average Virtual Machine vCPUs 8 Active Memory 5.99 GiB Provisioned Memory 29.44…" at bounding box center [788, 282] width 1431 height 269
click at [1119, 349] on label "Guest VM Disk Capacity" at bounding box center [1164, 340] width 292 height 17
drag, startPoint x: 1397, startPoint y: 340, endPoint x: 1436, endPoint y: 382, distance: 57.4
click at [1436, 382] on tbody "Capacity Virtual Disk Used 29578.32 GiB Guest VM Disk Capacity 55878.52 GiB Gue…" at bounding box center [1241, 339] width 446 height 139
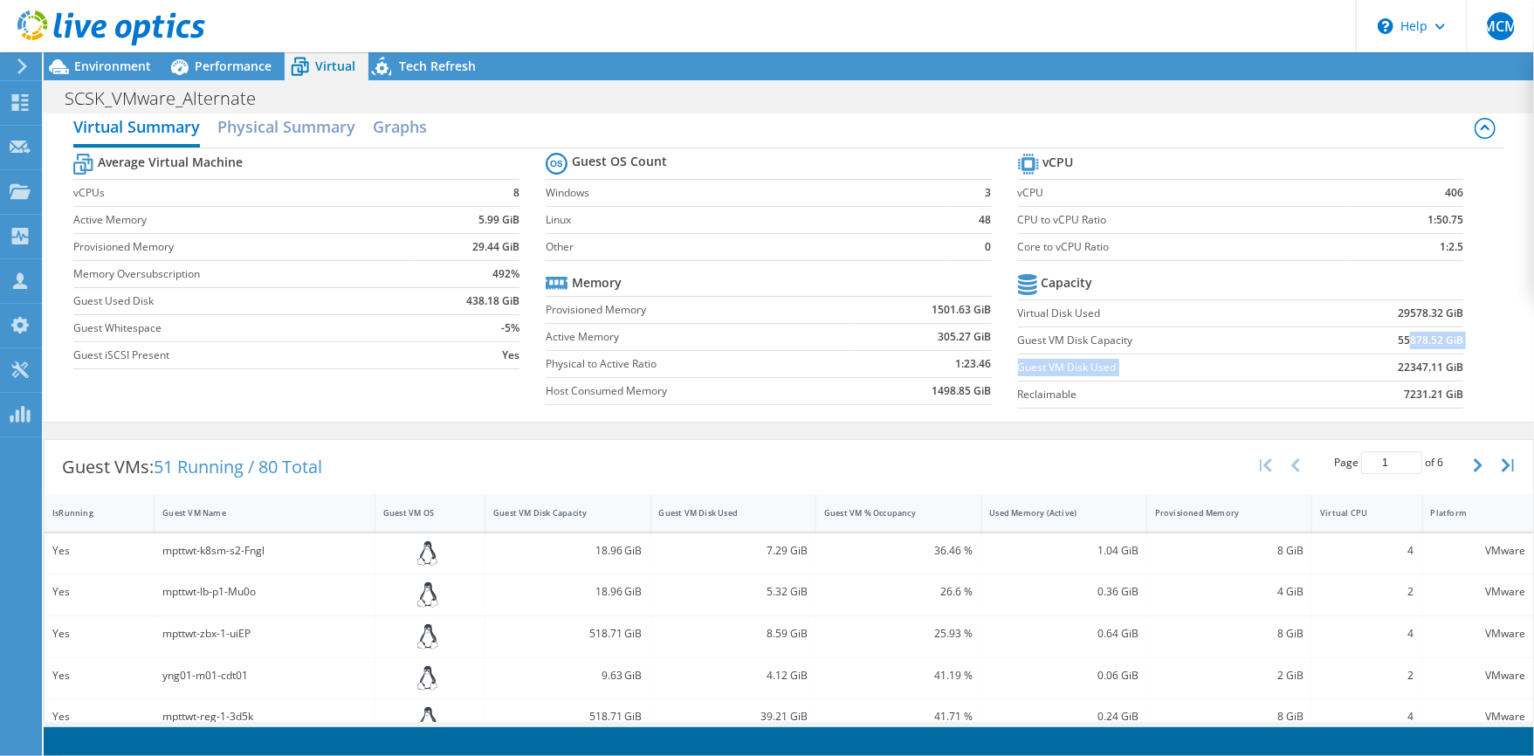
click at [1056, 375] on label "Guest VM Disk Used" at bounding box center [1164, 367] width 292 height 17
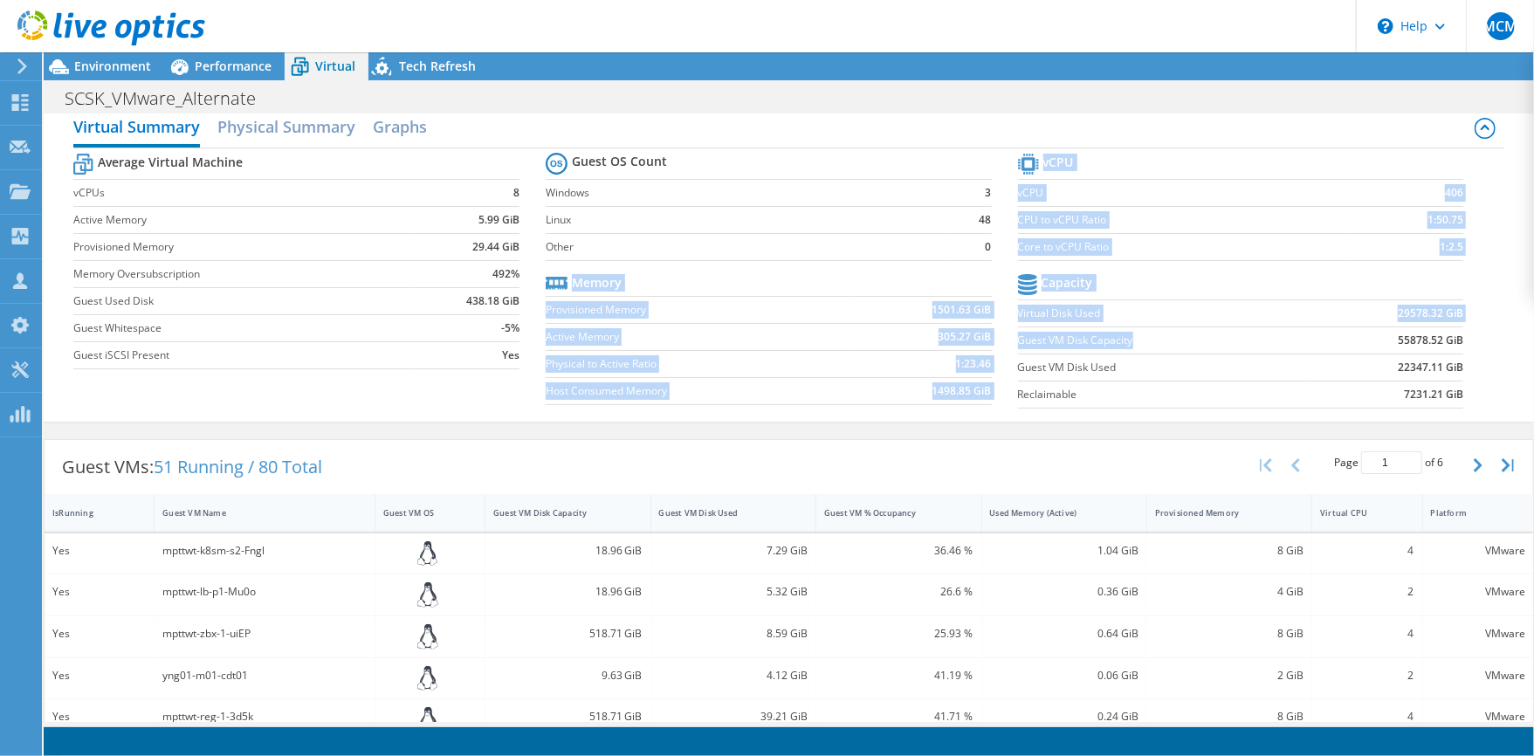
drag, startPoint x: 997, startPoint y: 343, endPoint x: 1247, endPoint y: 339, distance: 249.7
click at [1245, 339] on div "Average Virtual Machine vCPUs 8 Active Memory 5.99 GiB Provisioned Memory 29.44…" at bounding box center [788, 282] width 1431 height 269
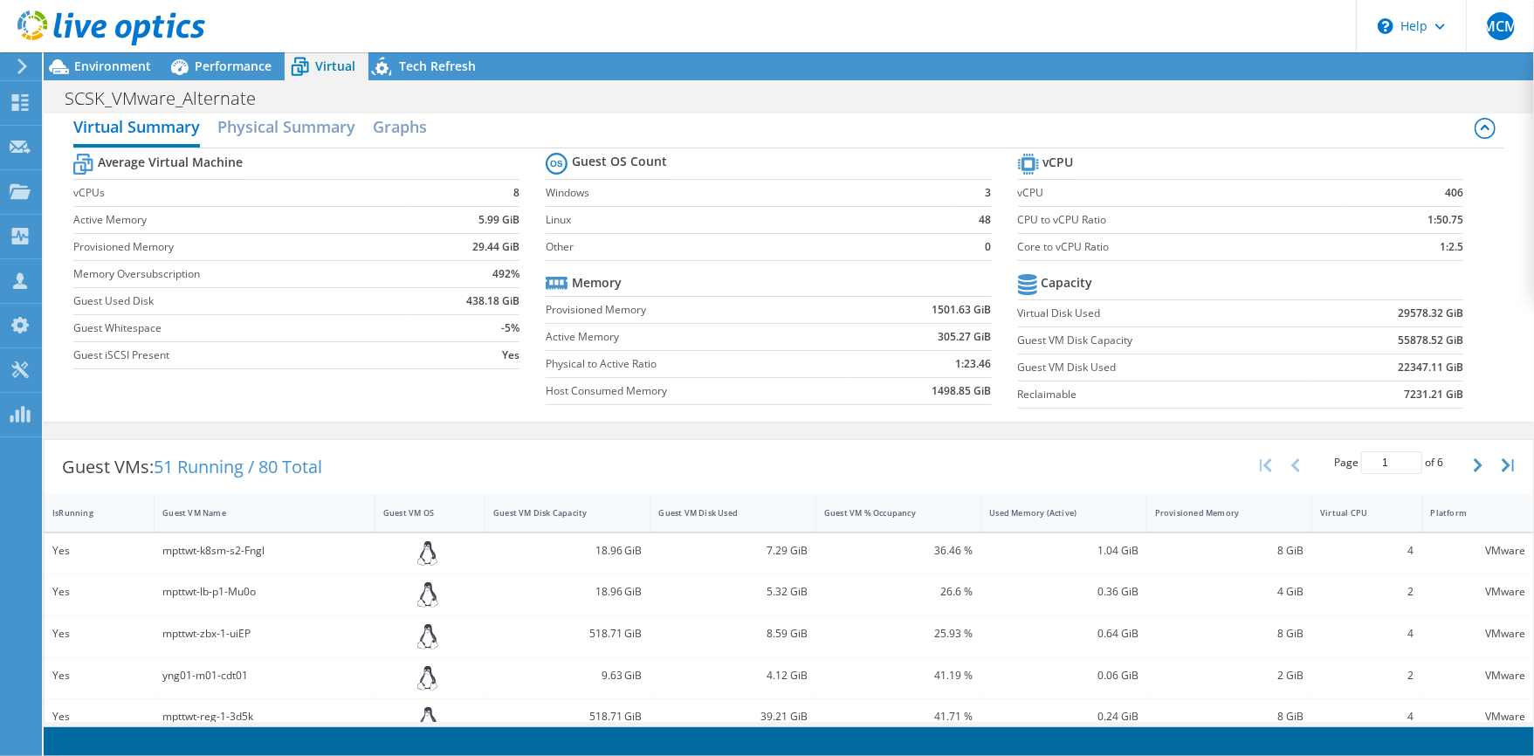
drag, startPoint x: 1247, startPoint y: 339, endPoint x: 1323, endPoint y: 339, distance: 76.8
click at [1323, 339] on td "55878.52 GiB" at bounding box center [1387, 340] width 155 height 27
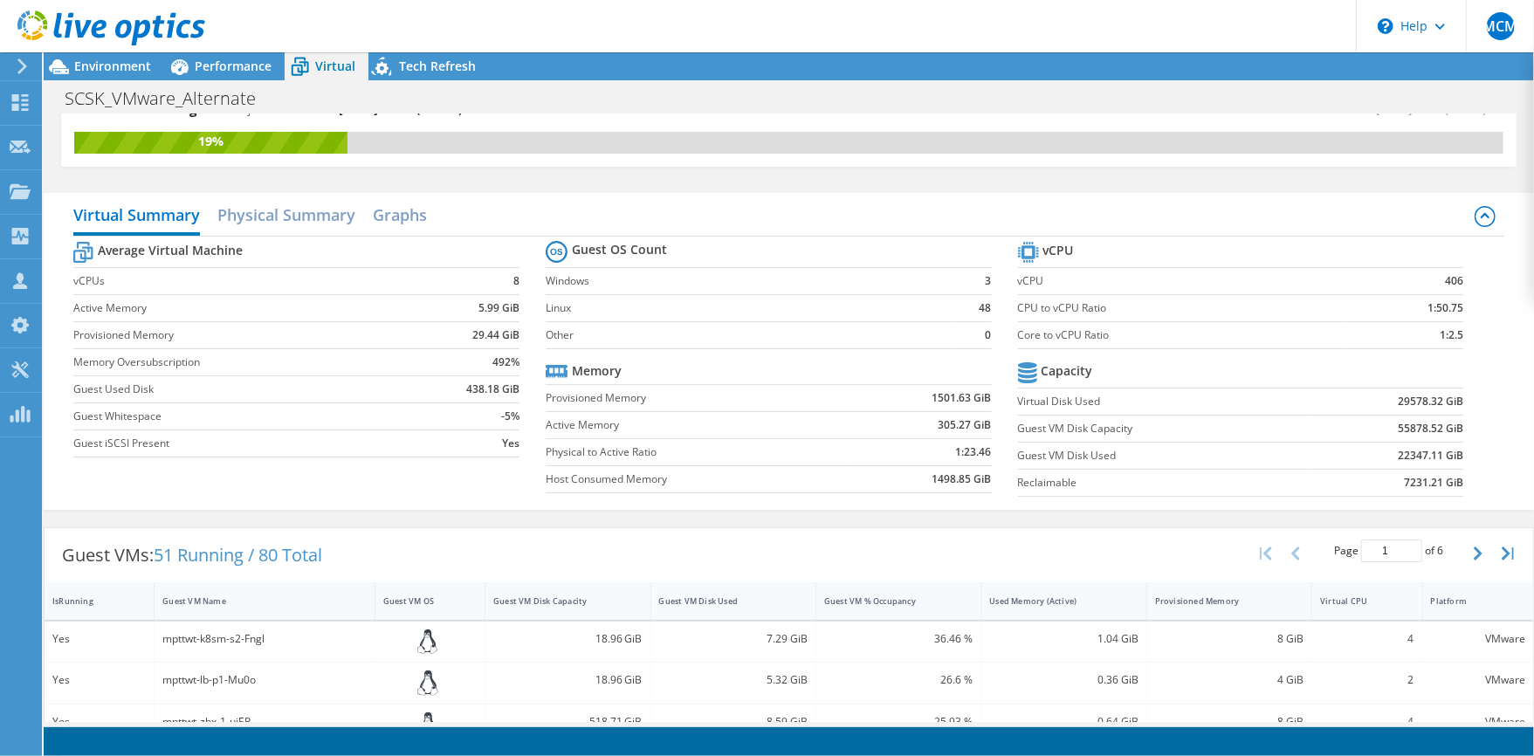
scroll to position [0, 0]
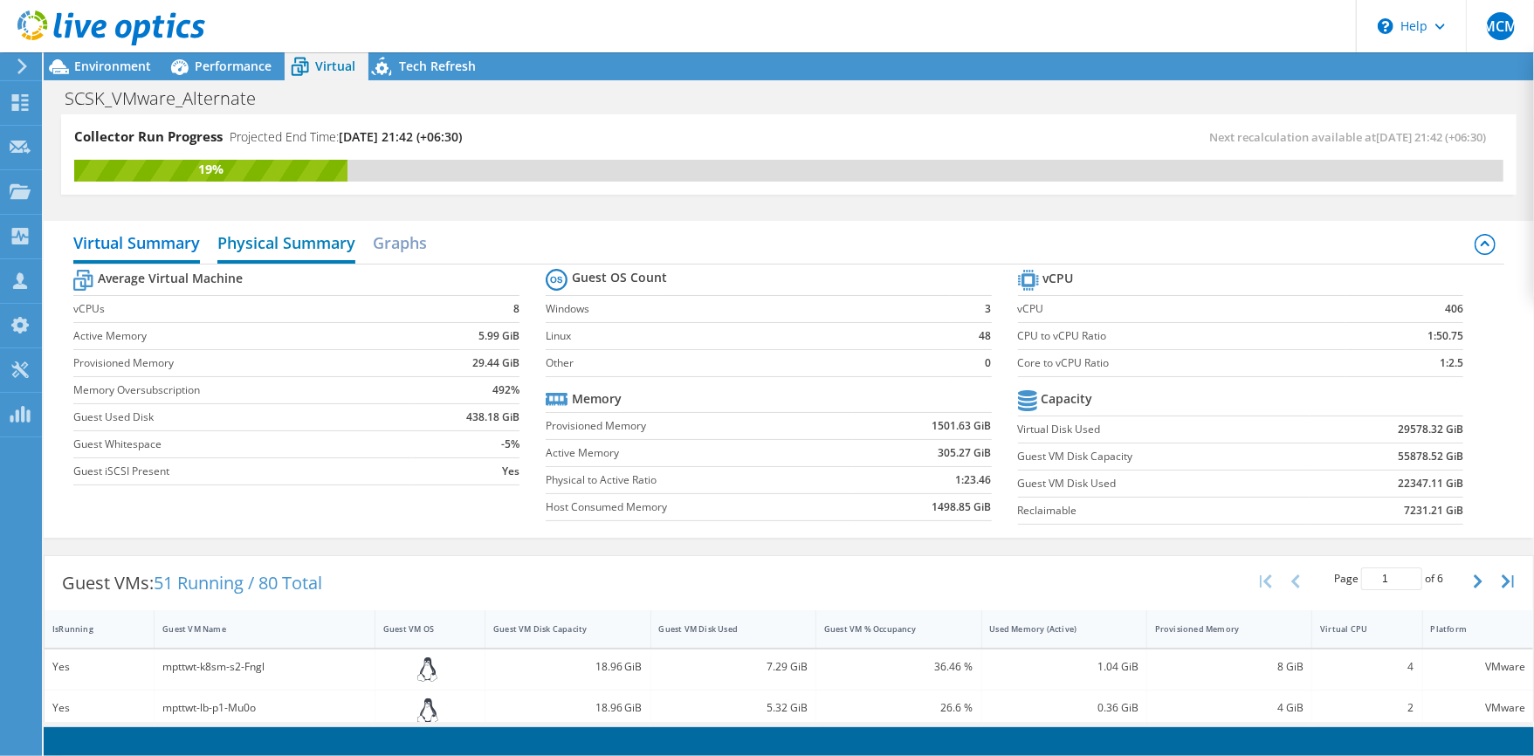
click at [249, 229] on h2 "Physical Summary" at bounding box center [286, 244] width 138 height 38
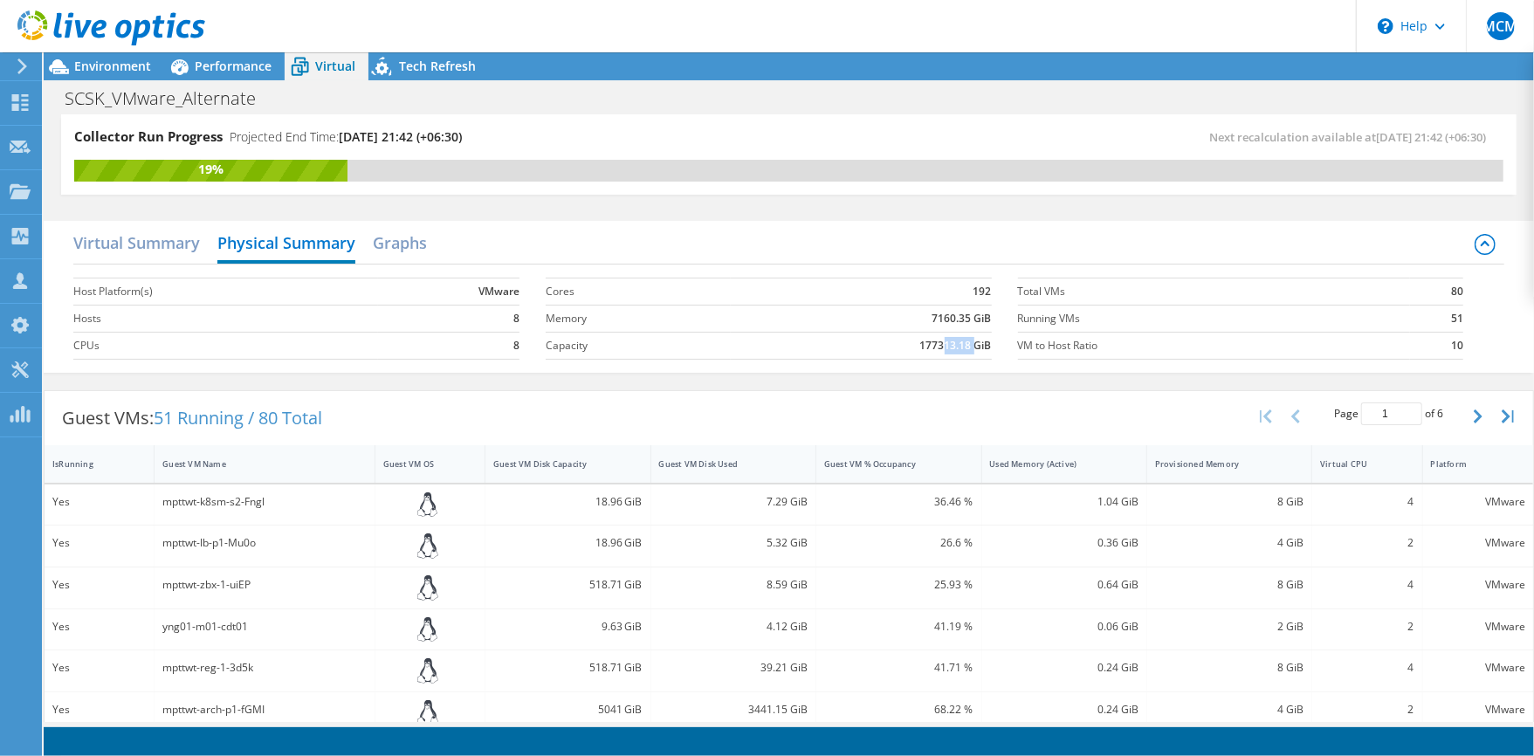
drag, startPoint x: 932, startPoint y: 346, endPoint x: 964, endPoint y: 346, distance: 31.4
click at [964, 346] on b "177313.18 GiB" at bounding box center [956, 345] width 72 height 17
drag, startPoint x: 964, startPoint y: 346, endPoint x: 917, endPoint y: 349, distance: 47.3
click at [920, 349] on b "177313.18 GiB" at bounding box center [956, 345] width 72 height 17
click at [396, 238] on h2 "Graphs" at bounding box center [400, 244] width 54 height 38
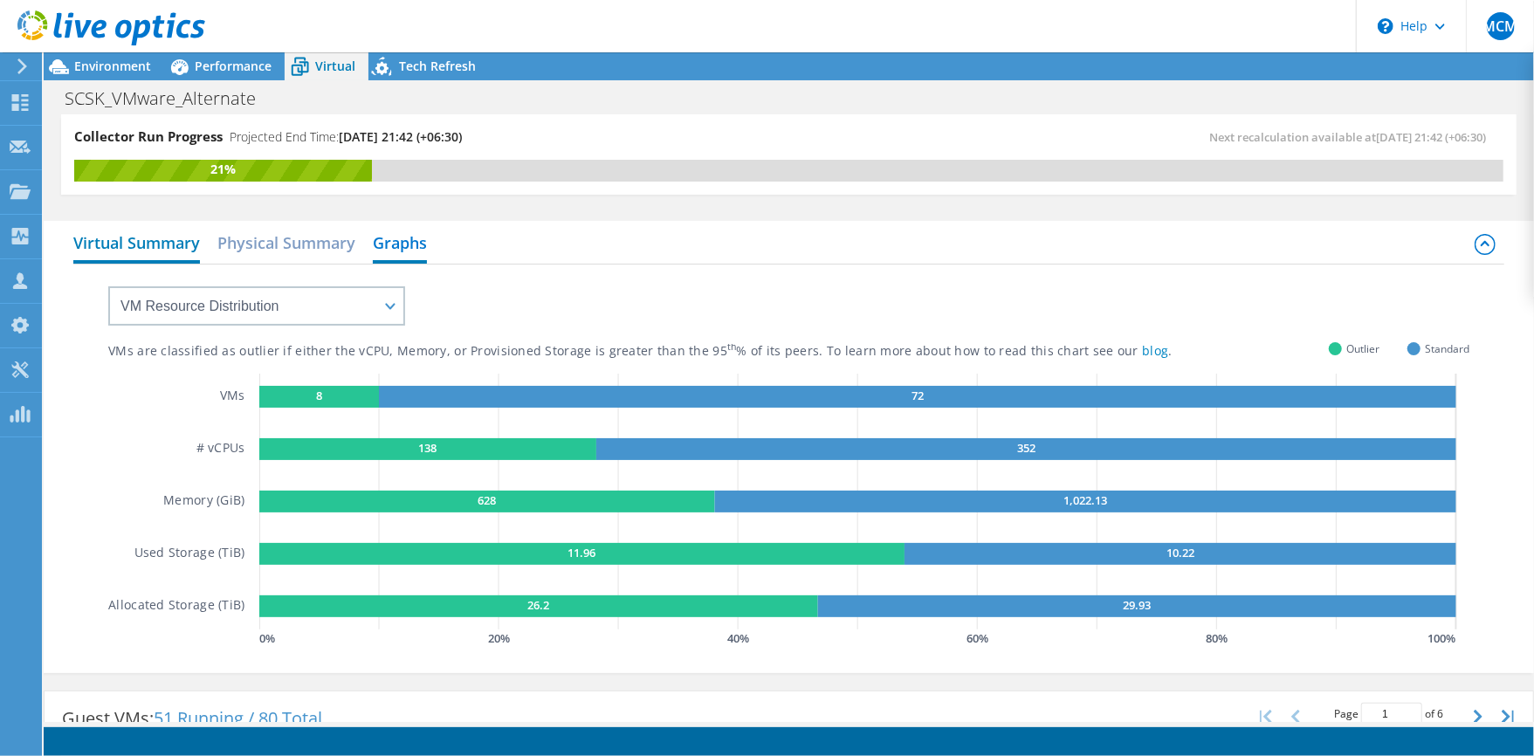
click at [145, 248] on h2 "Virtual Summary" at bounding box center [136, 244] width 127 height 38
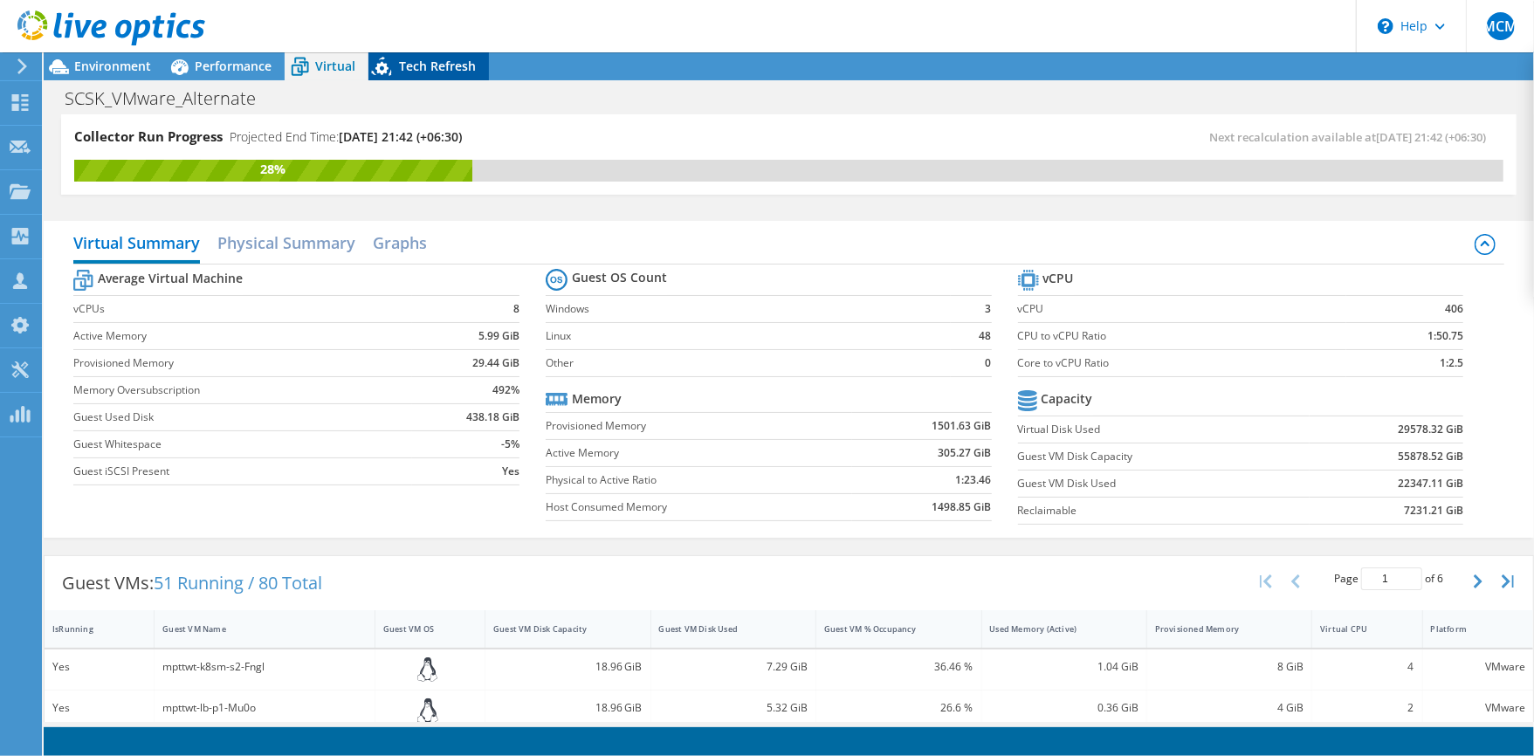
click at [384, 67] on icon at bounding box center [382, 66] width 20 height 19
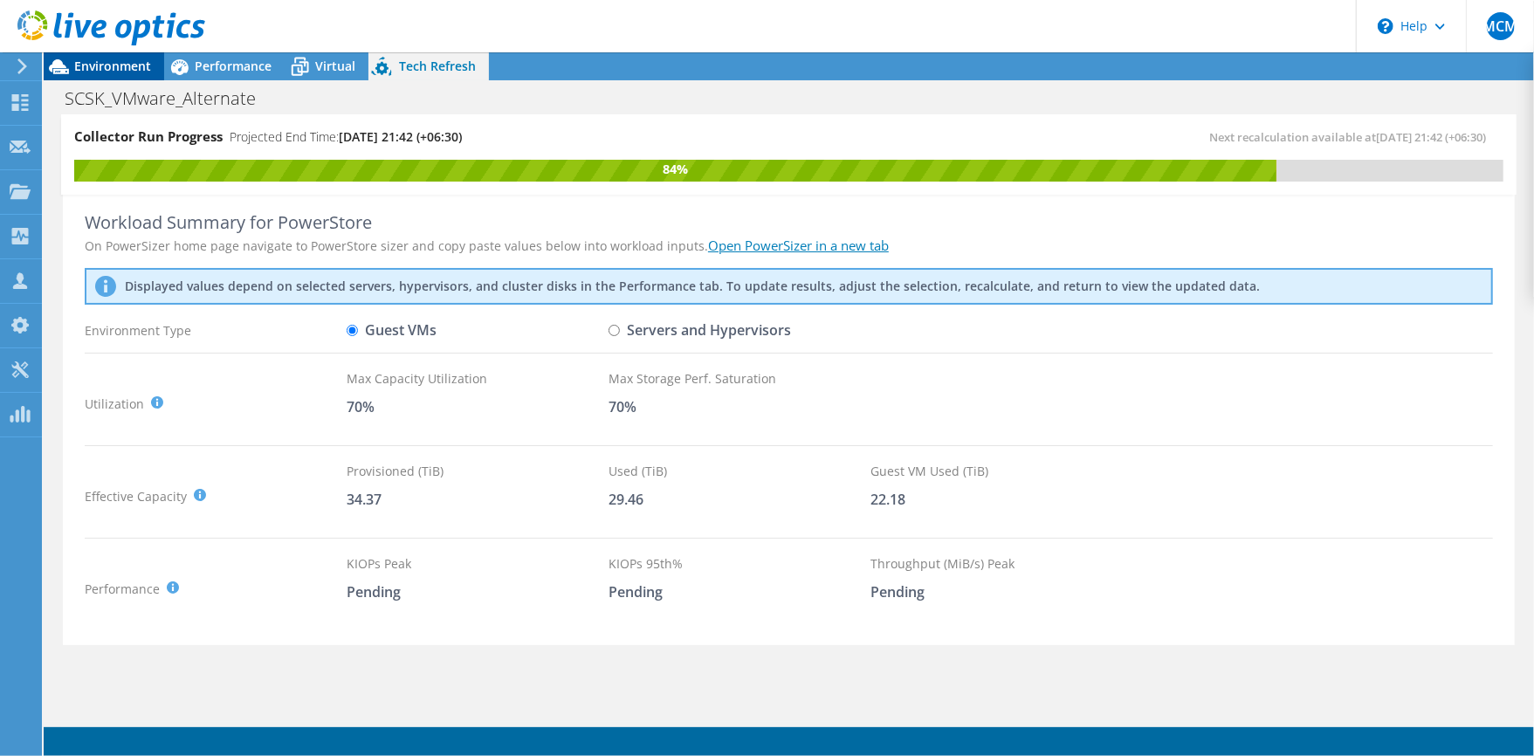
click at [85, 72] on span "Environment" at bounding box center [112, 66] width 77 height 17
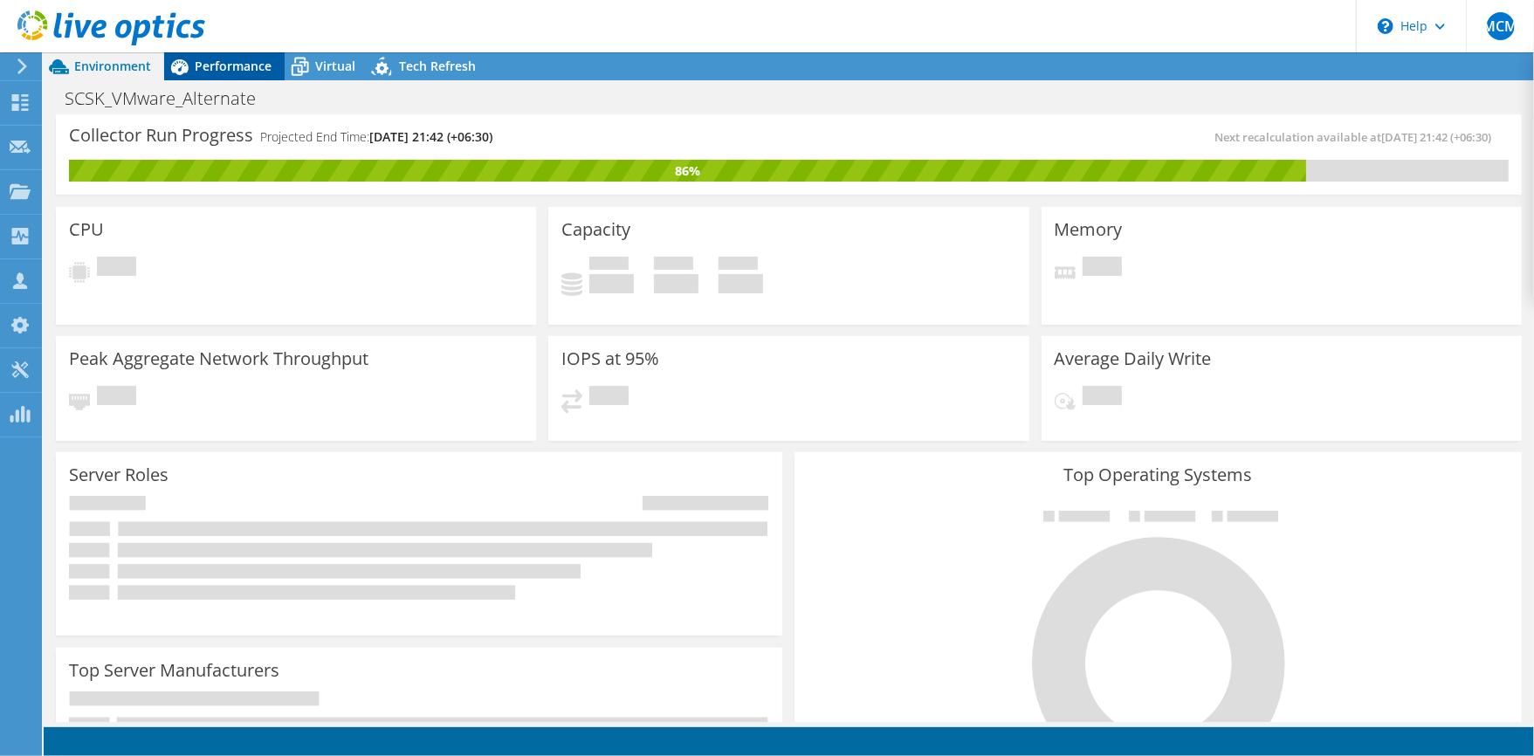
click at [217, 67] on span "Performance" at bounding box center [233, 66] width 77 height 17
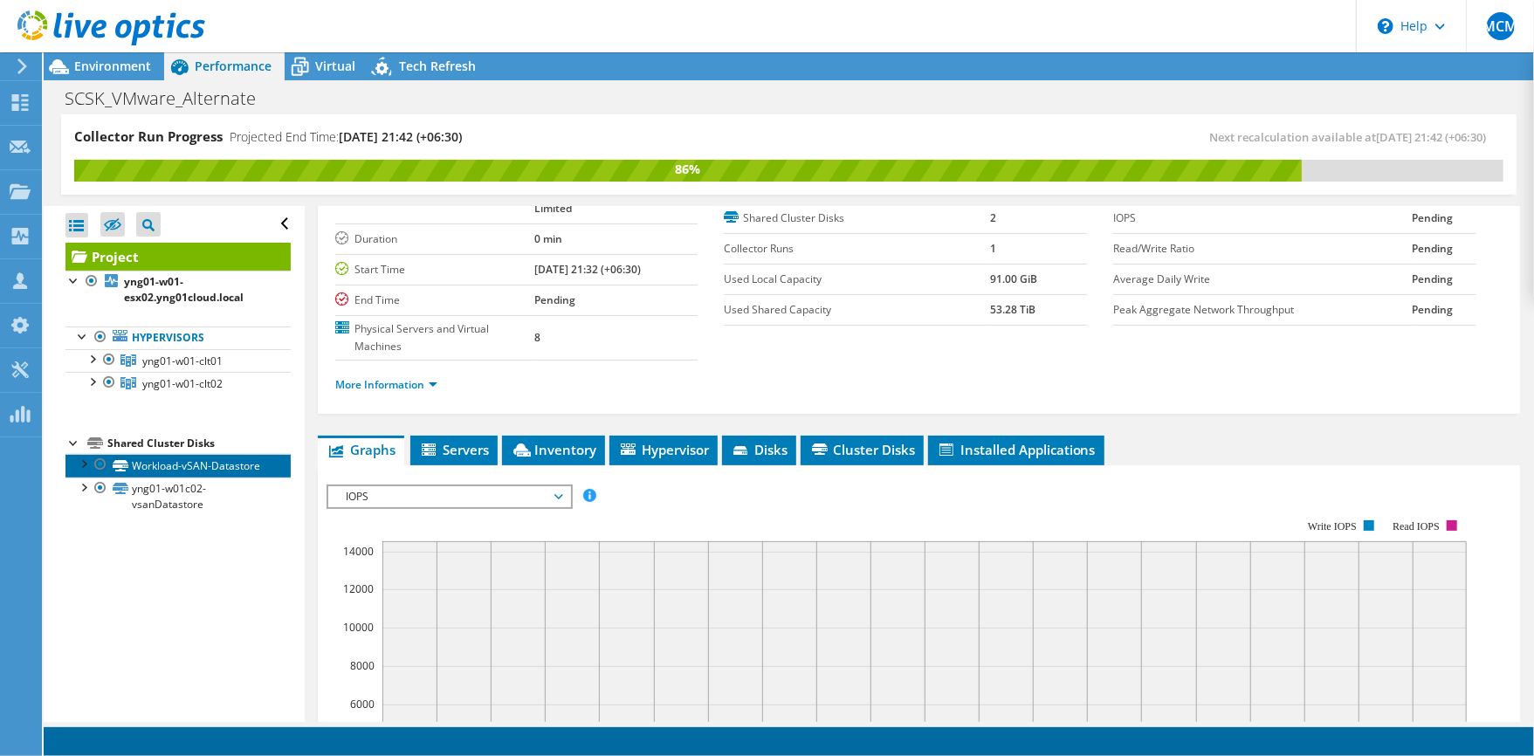
click at [182, 471] on link "Workload-vSAN-Datastore" at bounding box center [177, 465] width 225 height 23
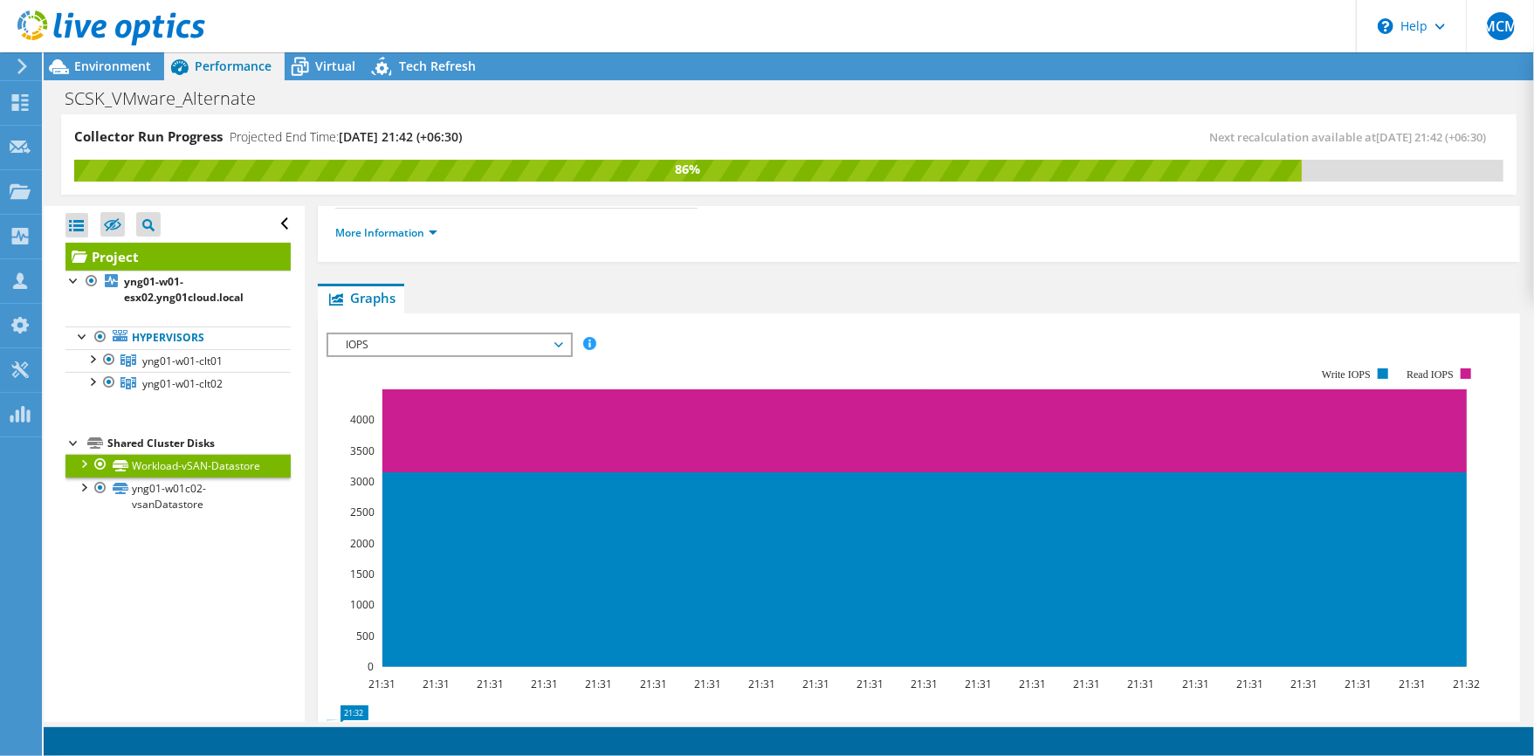
scroll to position [465, 0]
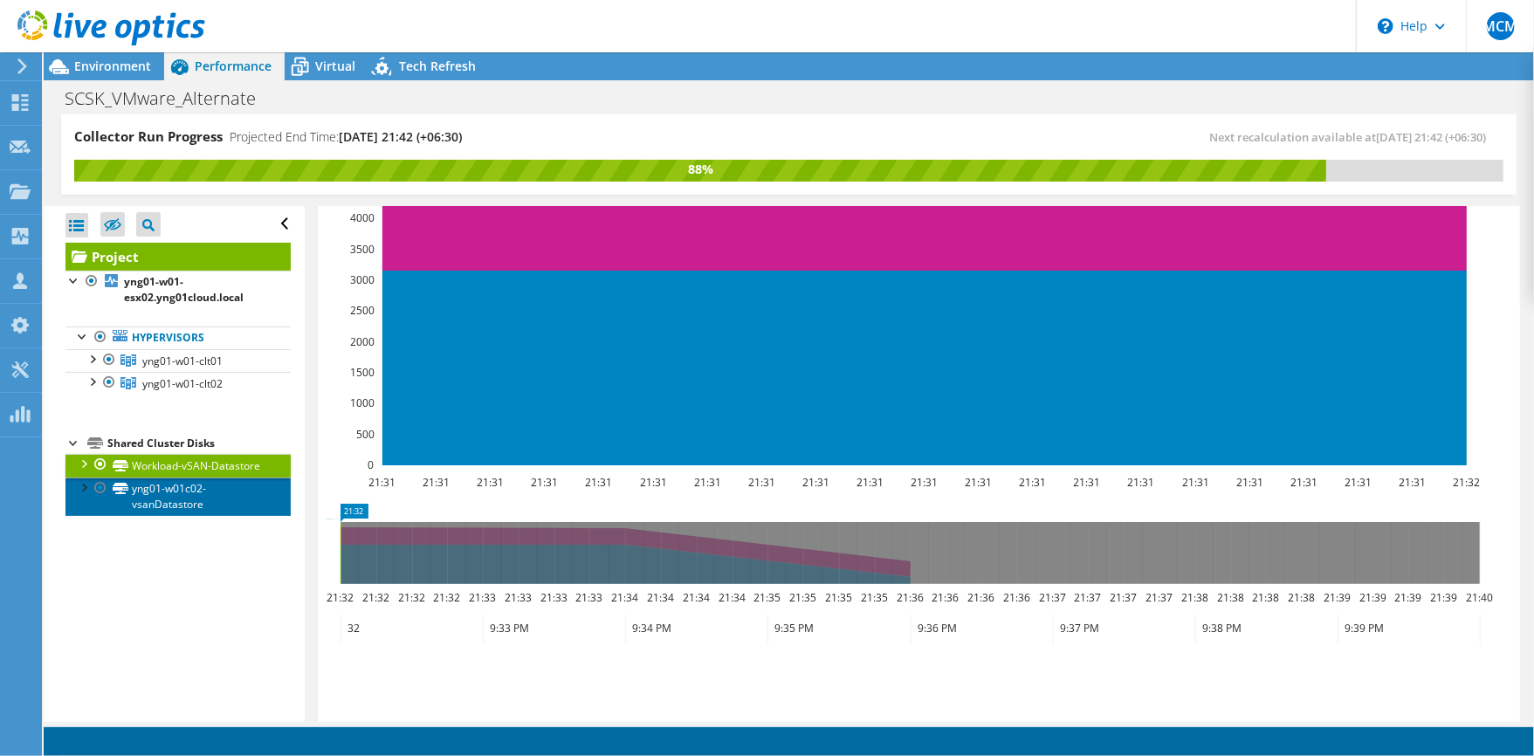
click at [141, 507] on link "yng01-w01c02-vsanDatastore" at bounding box center [177, 497] width 225 height 38
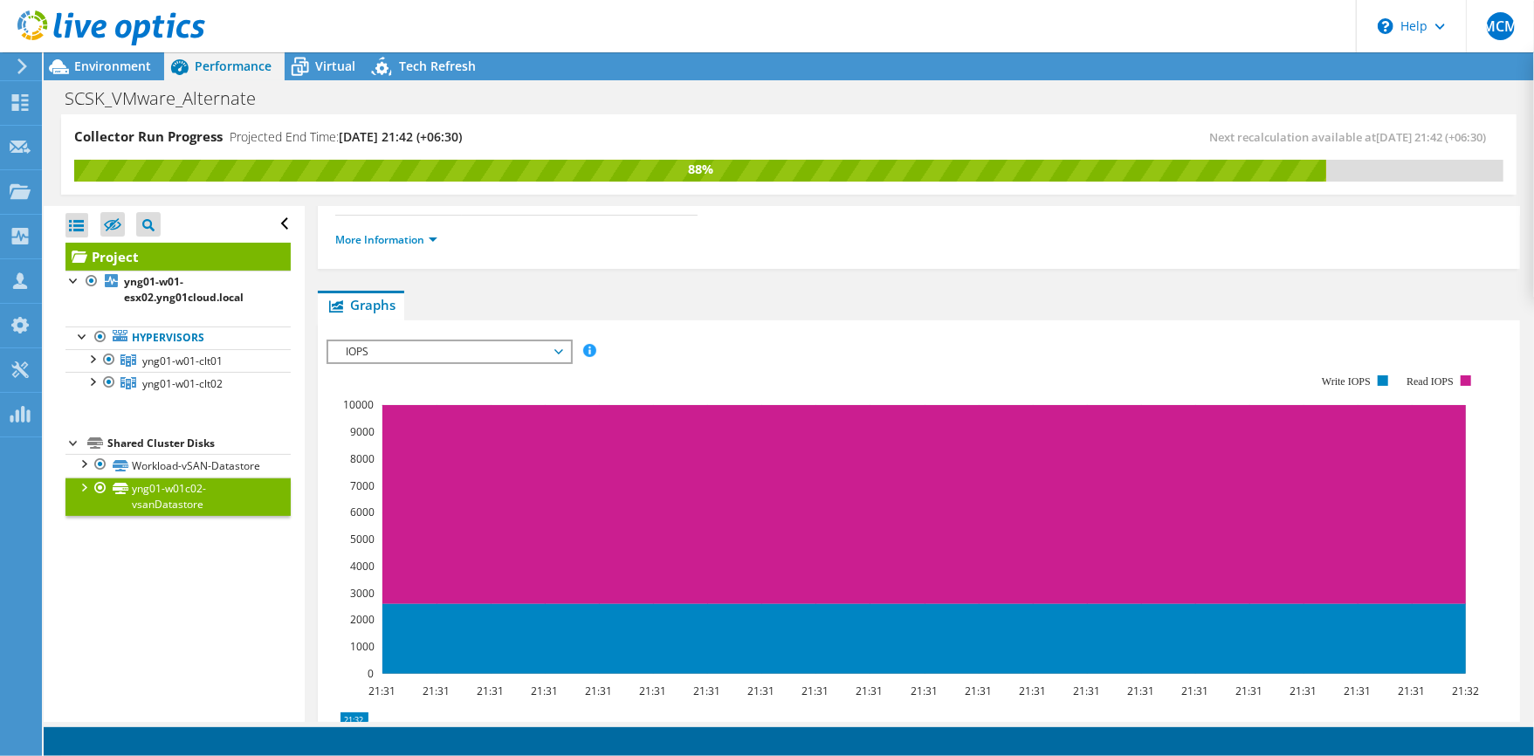
scroll to position [349, 0]
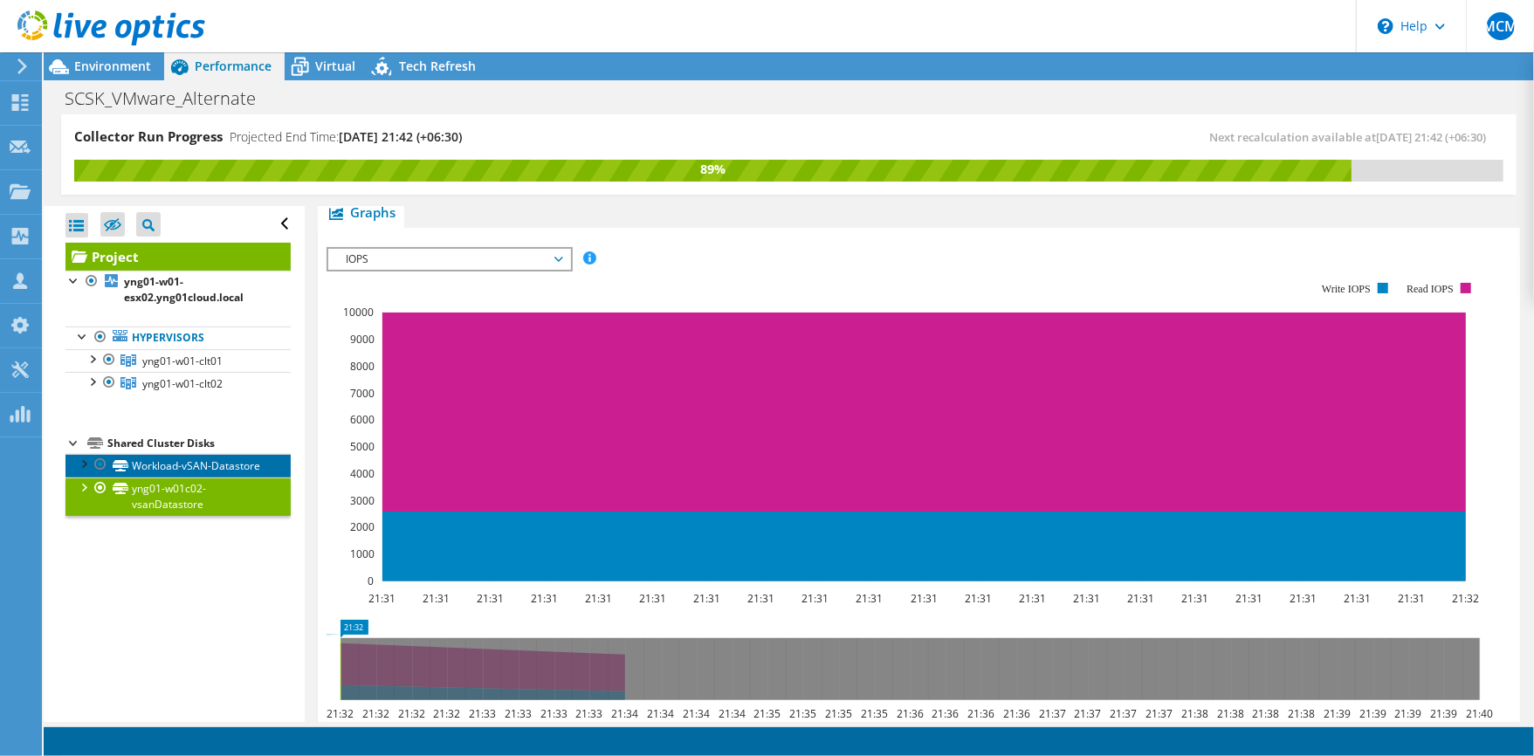
click at [166, 472] on link "Workload-vSAN-Datastore" at bounding box center [177, 465] width 225 height 23
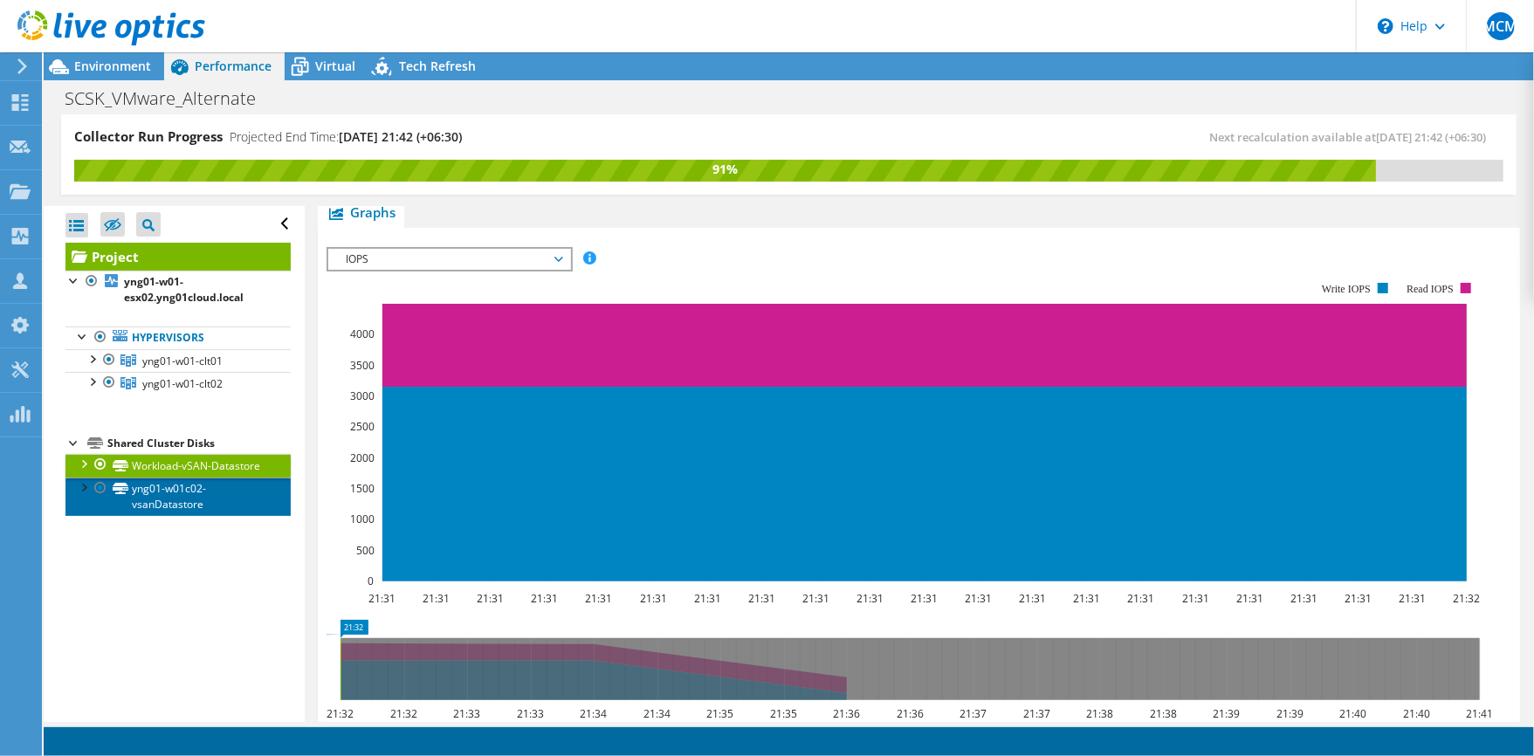
click at [176, 512] on link "yng01-w01c02-vsanDatastore" at bounding box center [177, 497] width 225 height 38
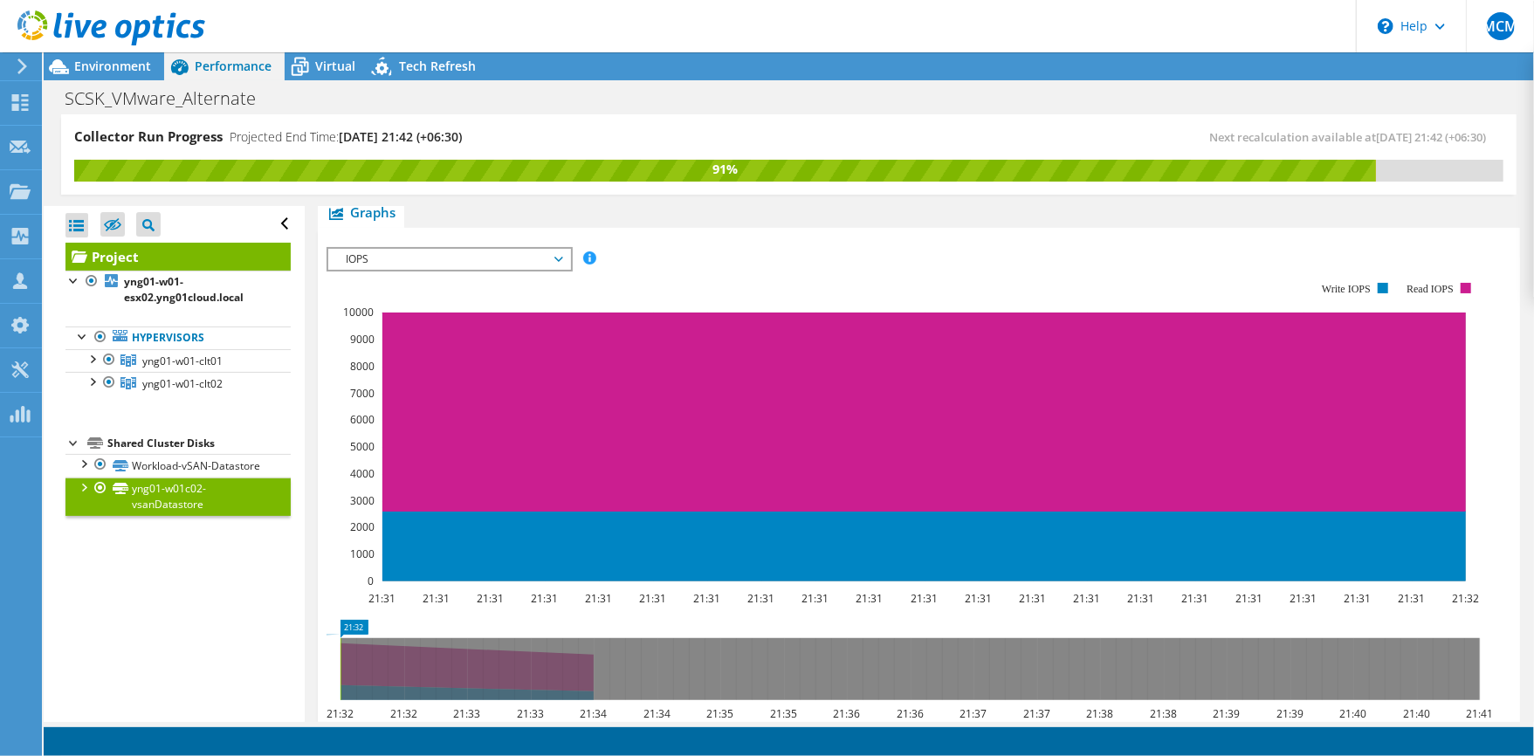
click at [493, 255] on span "IOPS" at bounding box center [449, 259] width 224 height 21
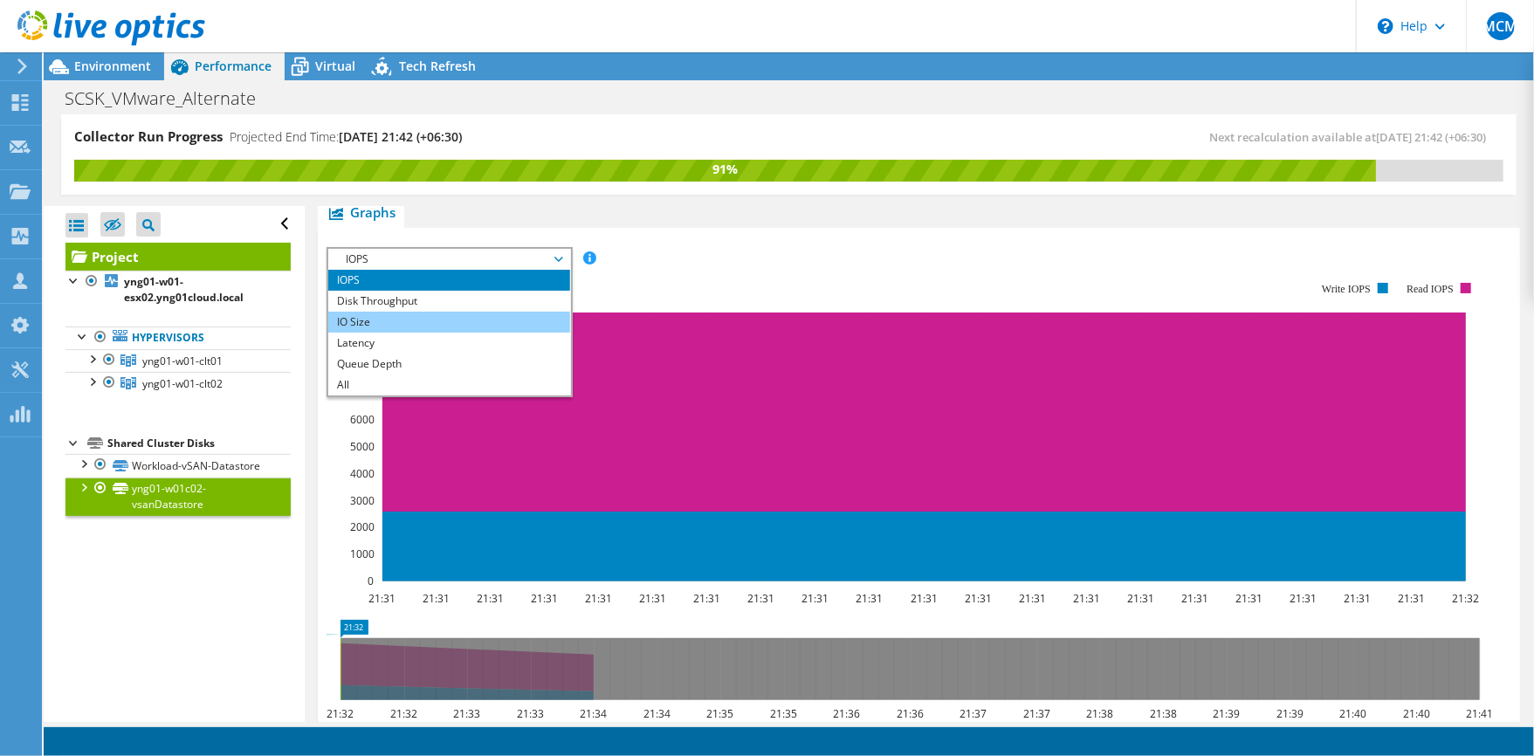
click at [368, 328] on li "IO Size" at bounding box center [449, 322] width 242 height 21
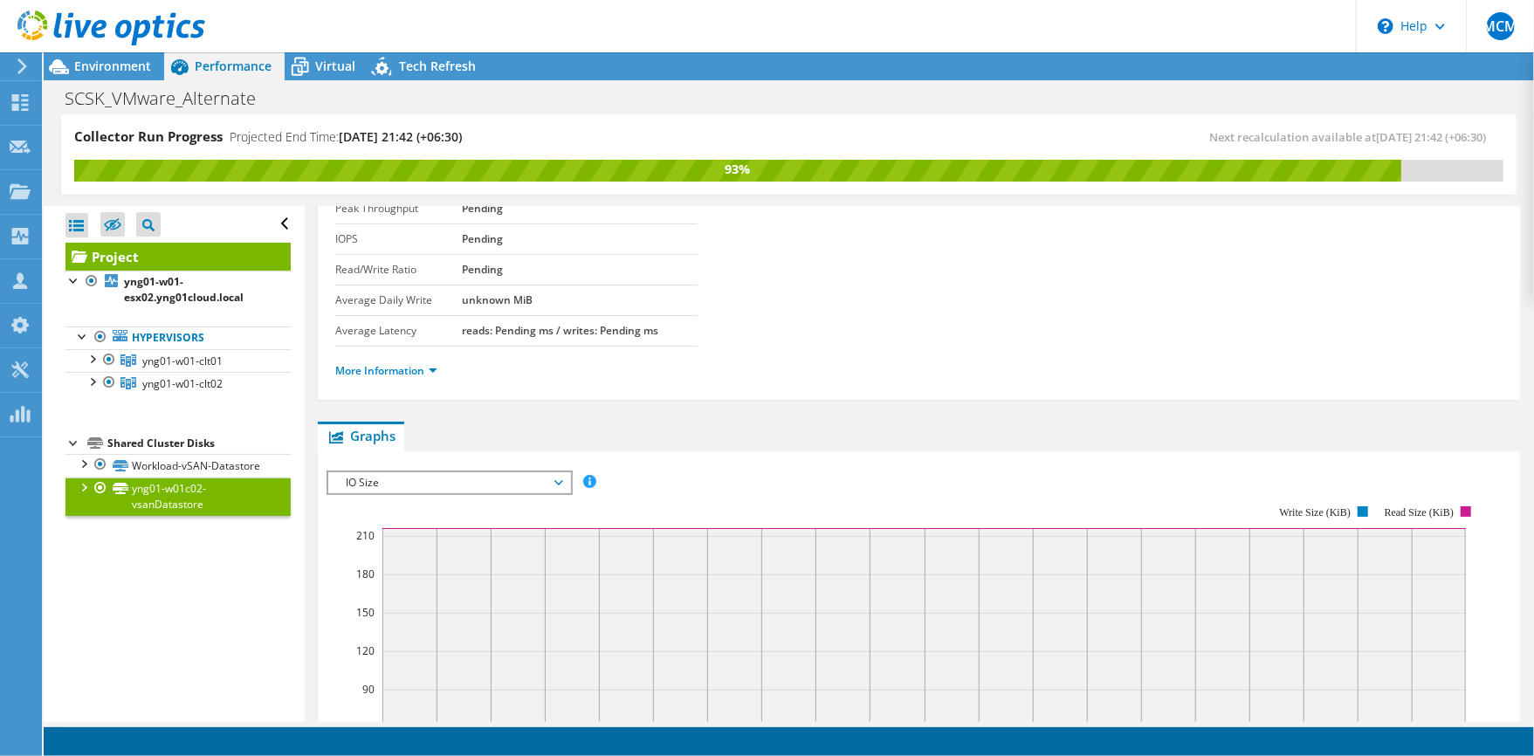
scroll to position [0, 0]
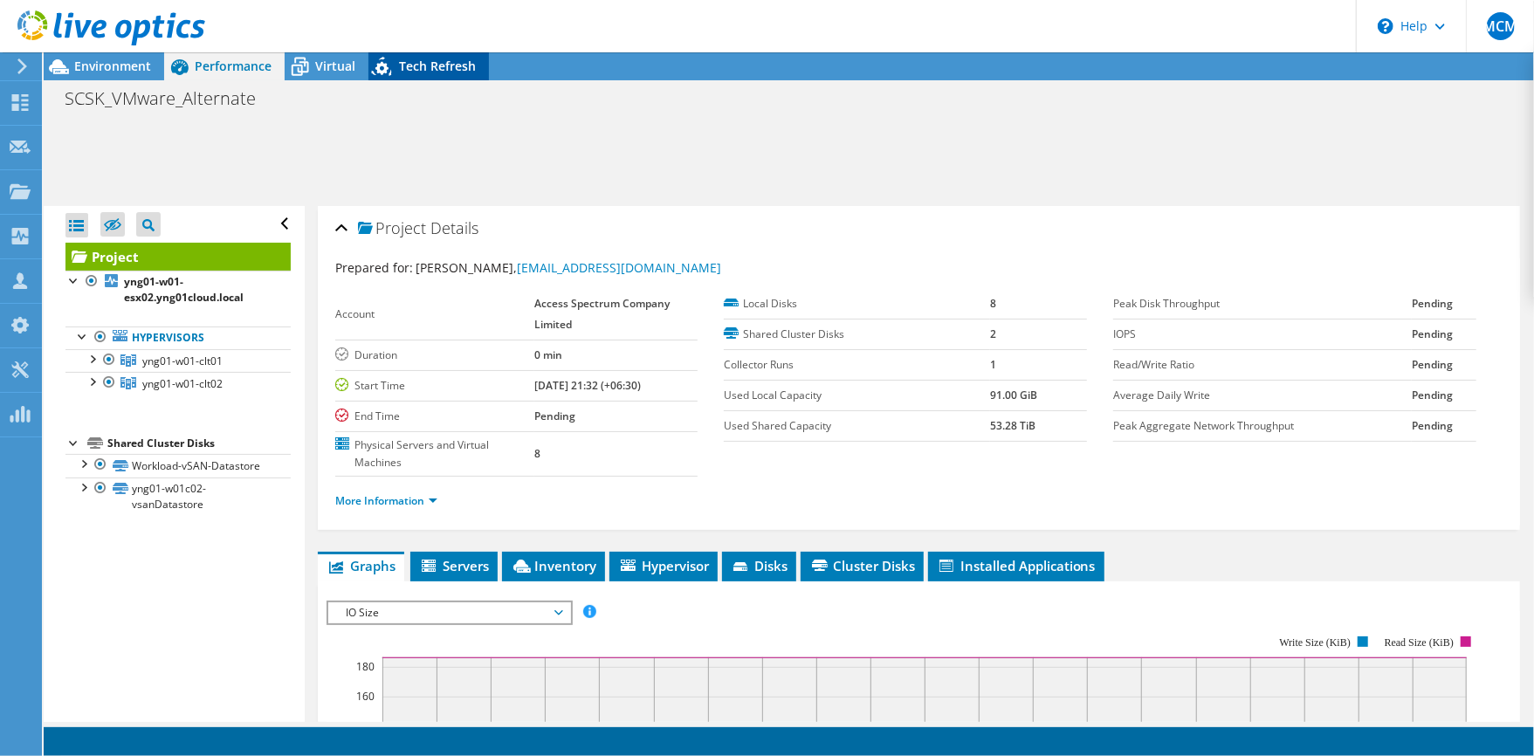
click at [462, 64] on span "Tech Refresh" at bounding box center [437, 66] width 77 height 17
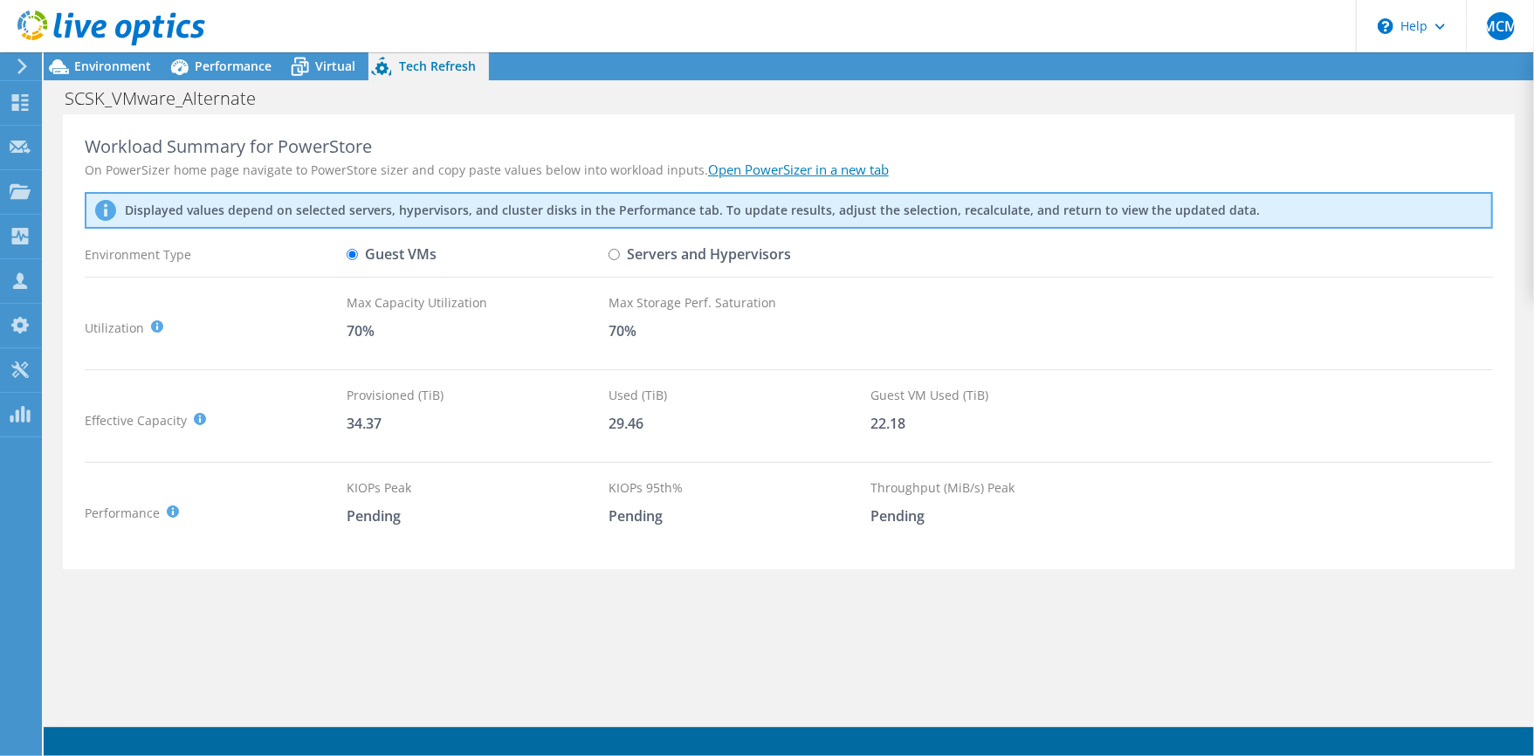
scroll to position [465, 0]
click at [1423, 29] on div "\n Help" at bounding box center [1411, 26] width 110 height 52
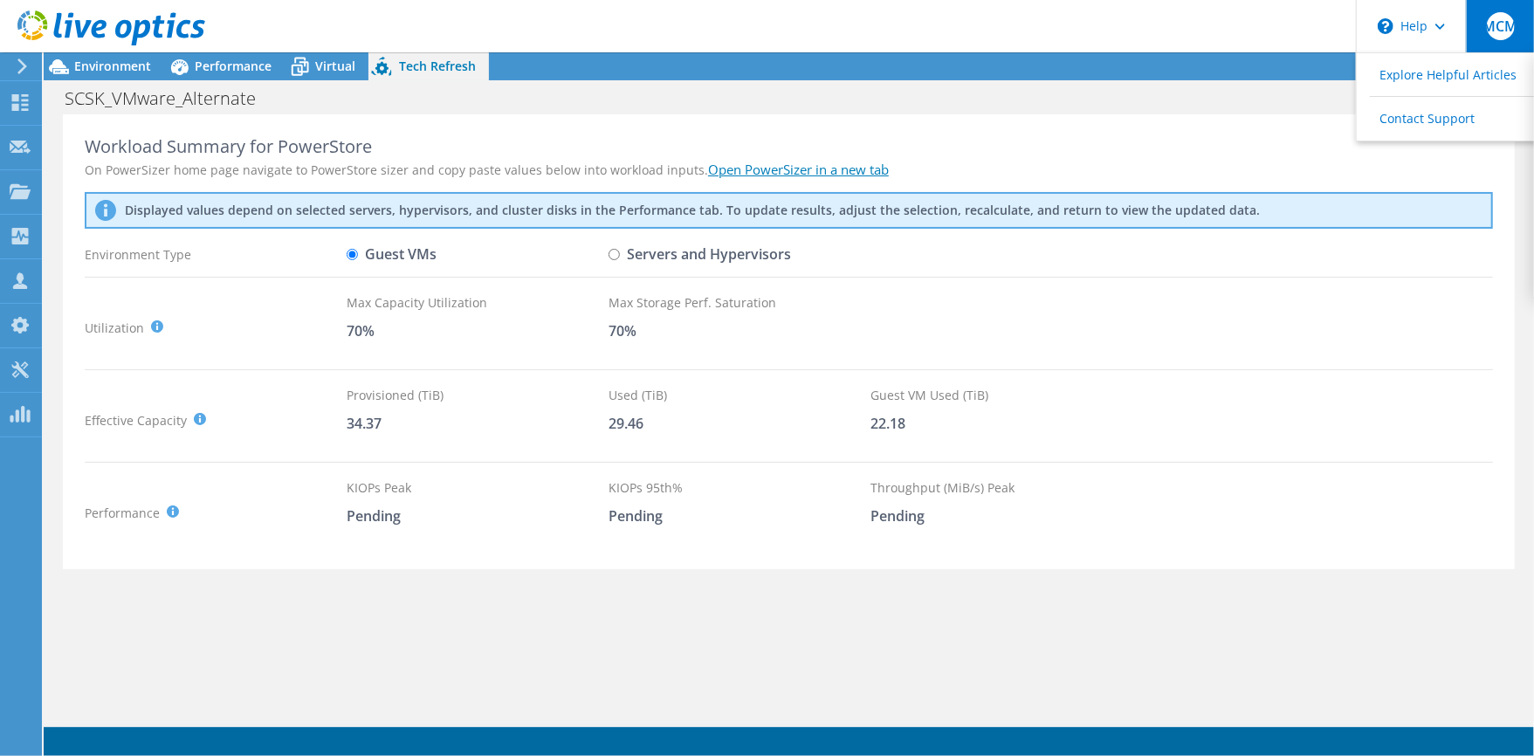
click at [1489, 35] on span "MCM" at bounding box center [1501, 26] width 28 height 28
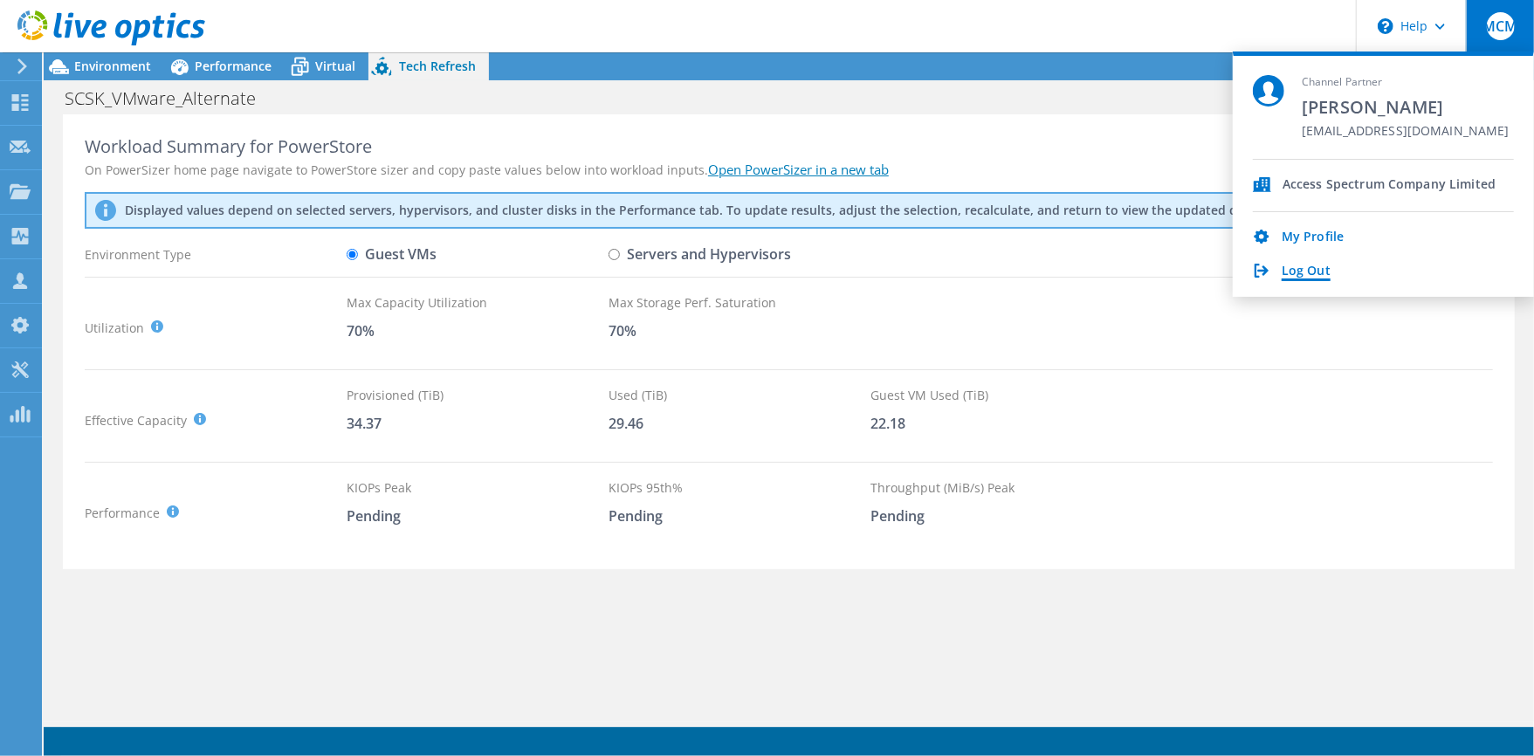
click at [1325, 269] on link "Log Out" at bounding box center [1306, 272] width 49 height 17
